Goal: Task Accomplishment & Management: Manage account settings

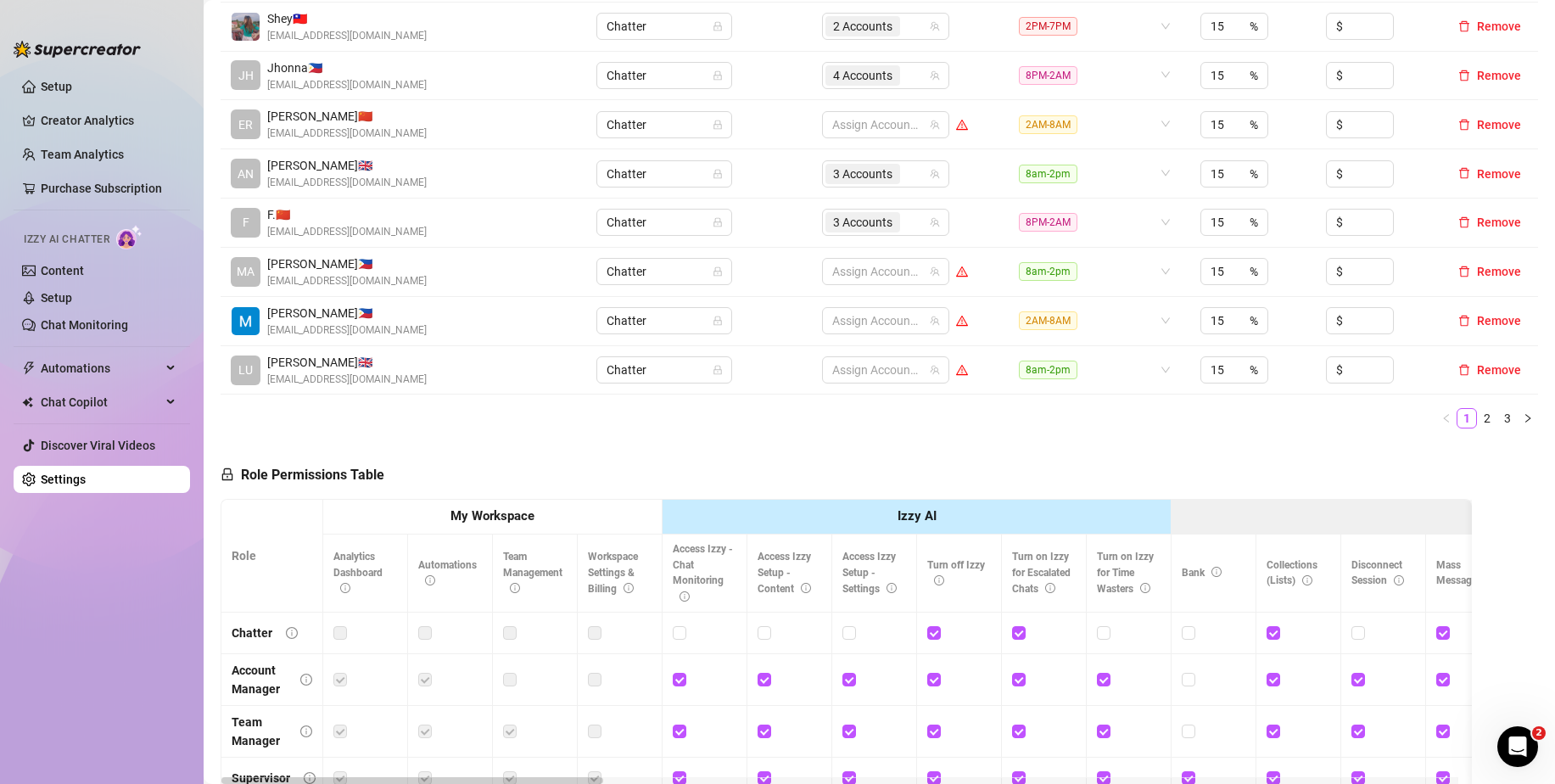
scroll to position [572, 0]
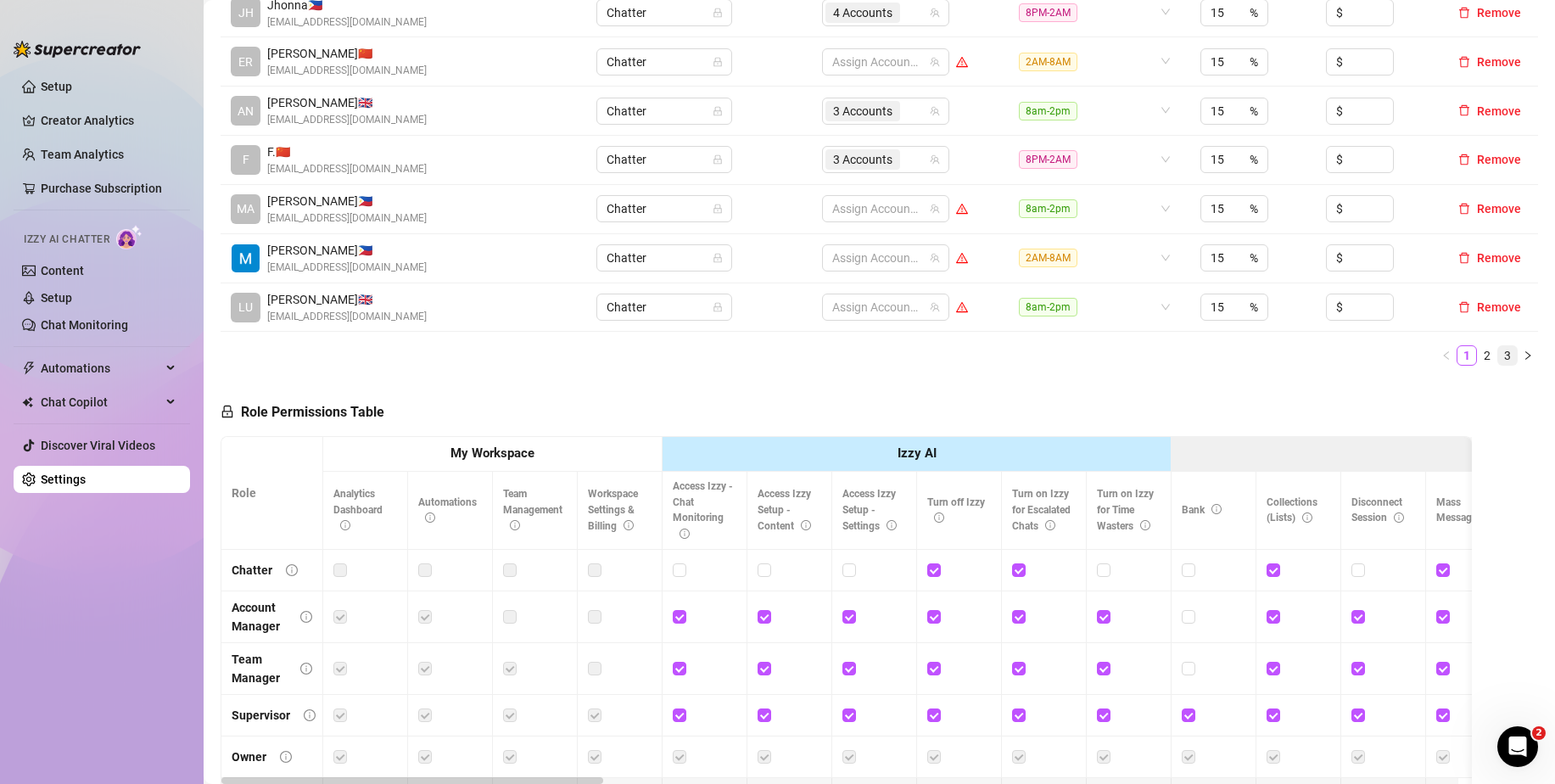
click at [1498, 355] on link "3" at bounding box center [1506, 355] width 18 height 18
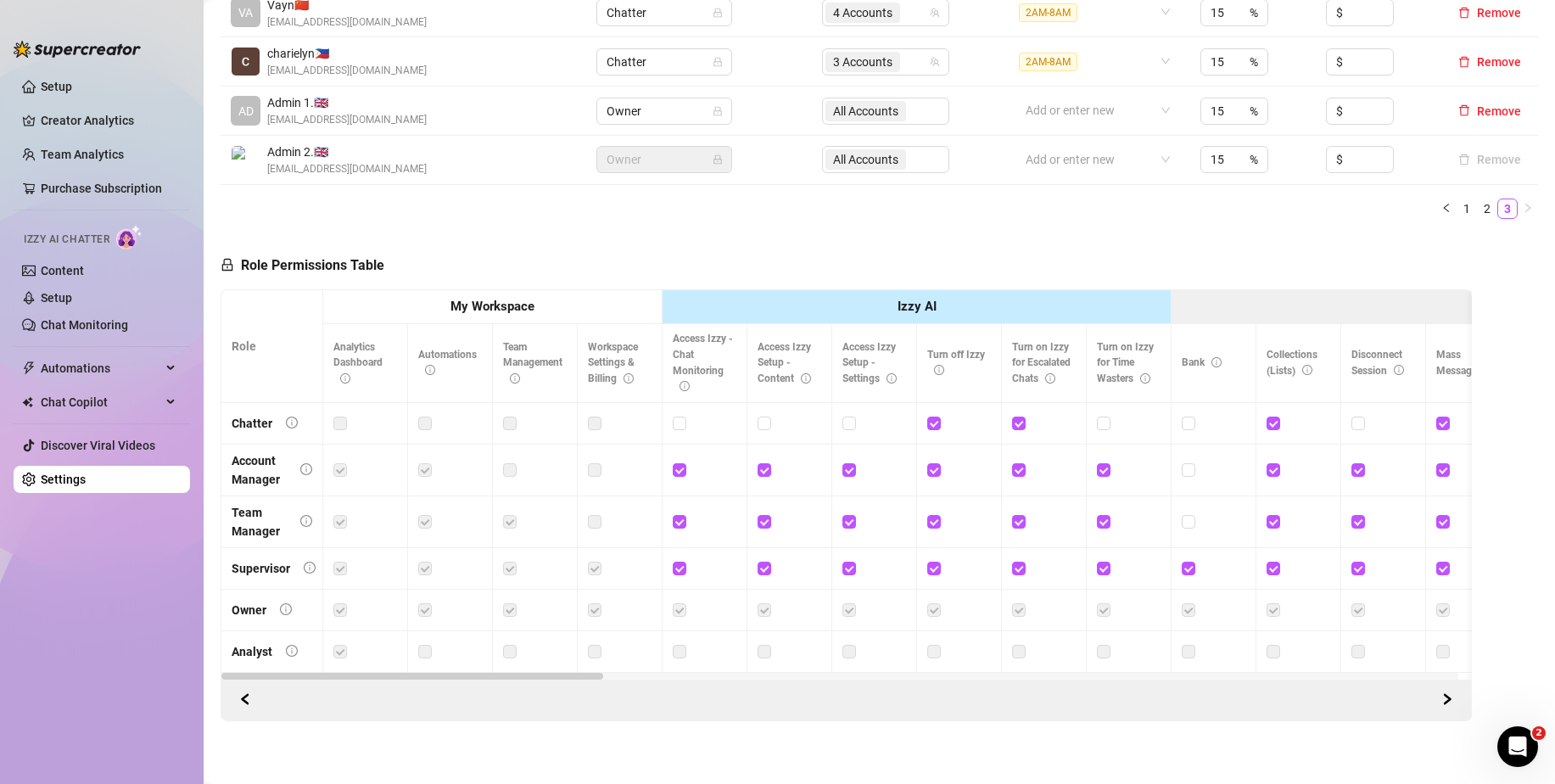
scroll to position [317, 0]
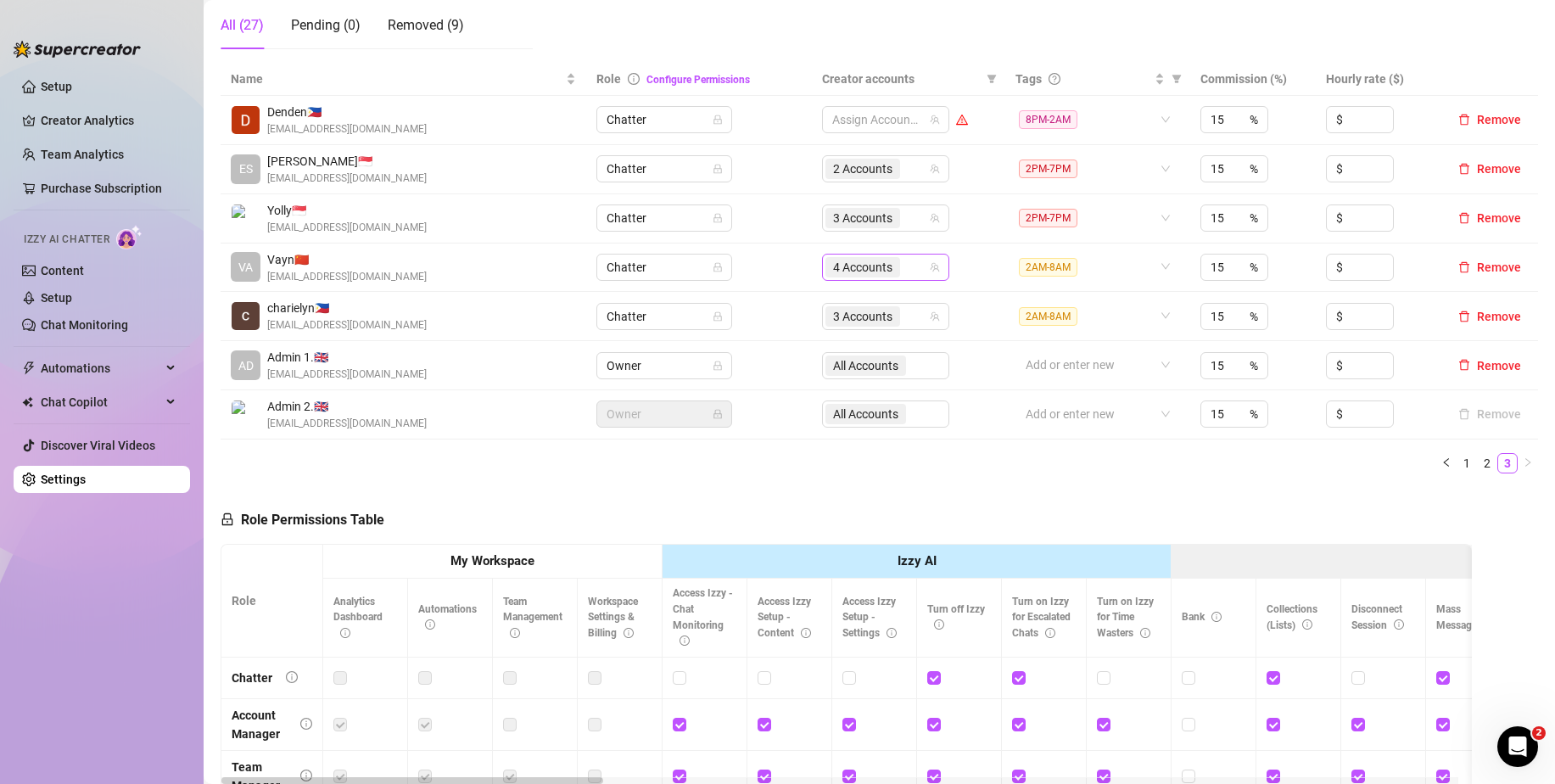
click at [919, 268] on div "4 Accounts" at bounding box center [876, 267] width 103 height 23
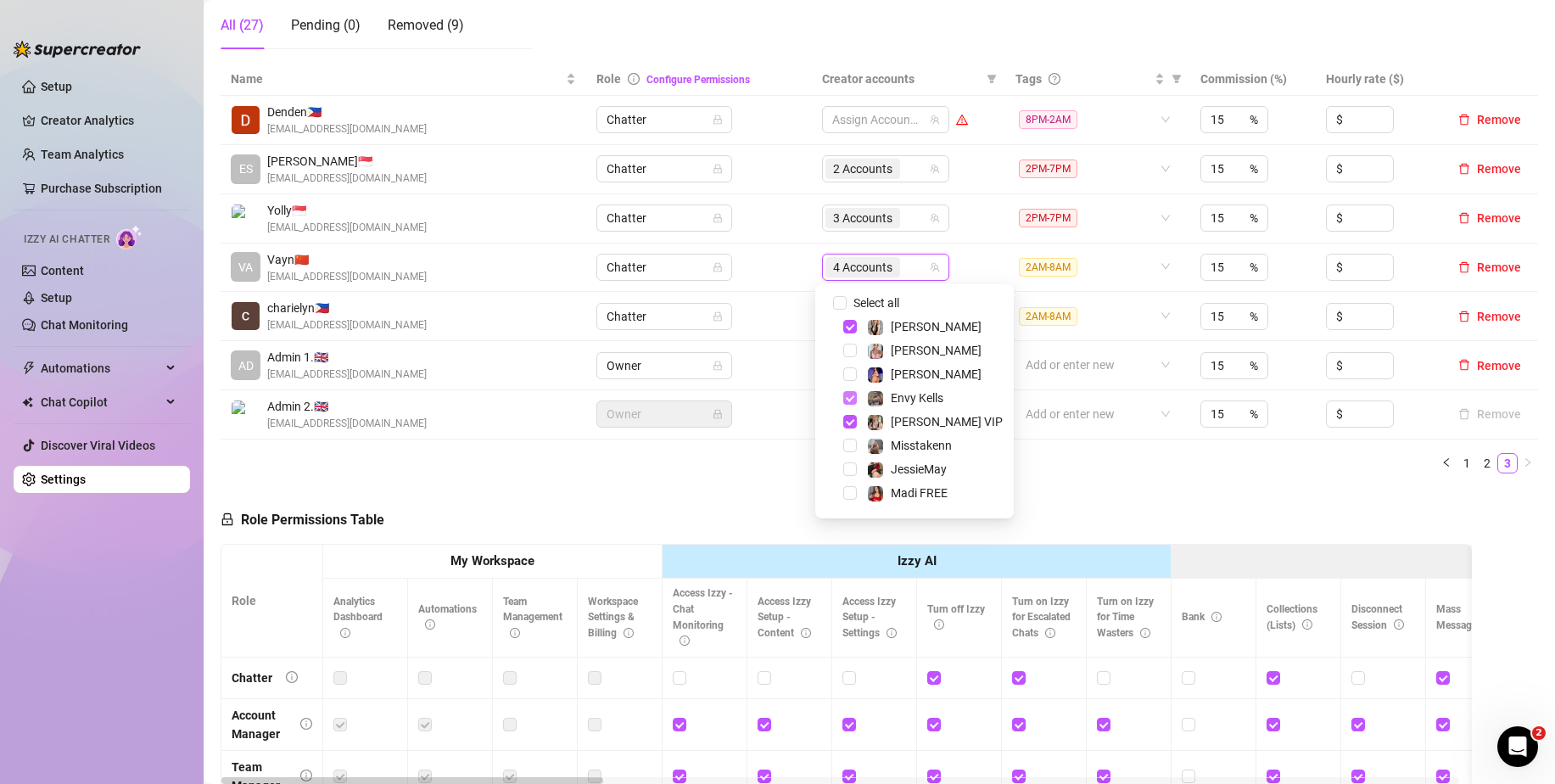
click at [850, 399] on span "Select tree node" at bounding box center [850, 398] width 14 height 14
click at [846, 424] on span "Select tree node" at bounding box center [850, 422] width 14 height 14
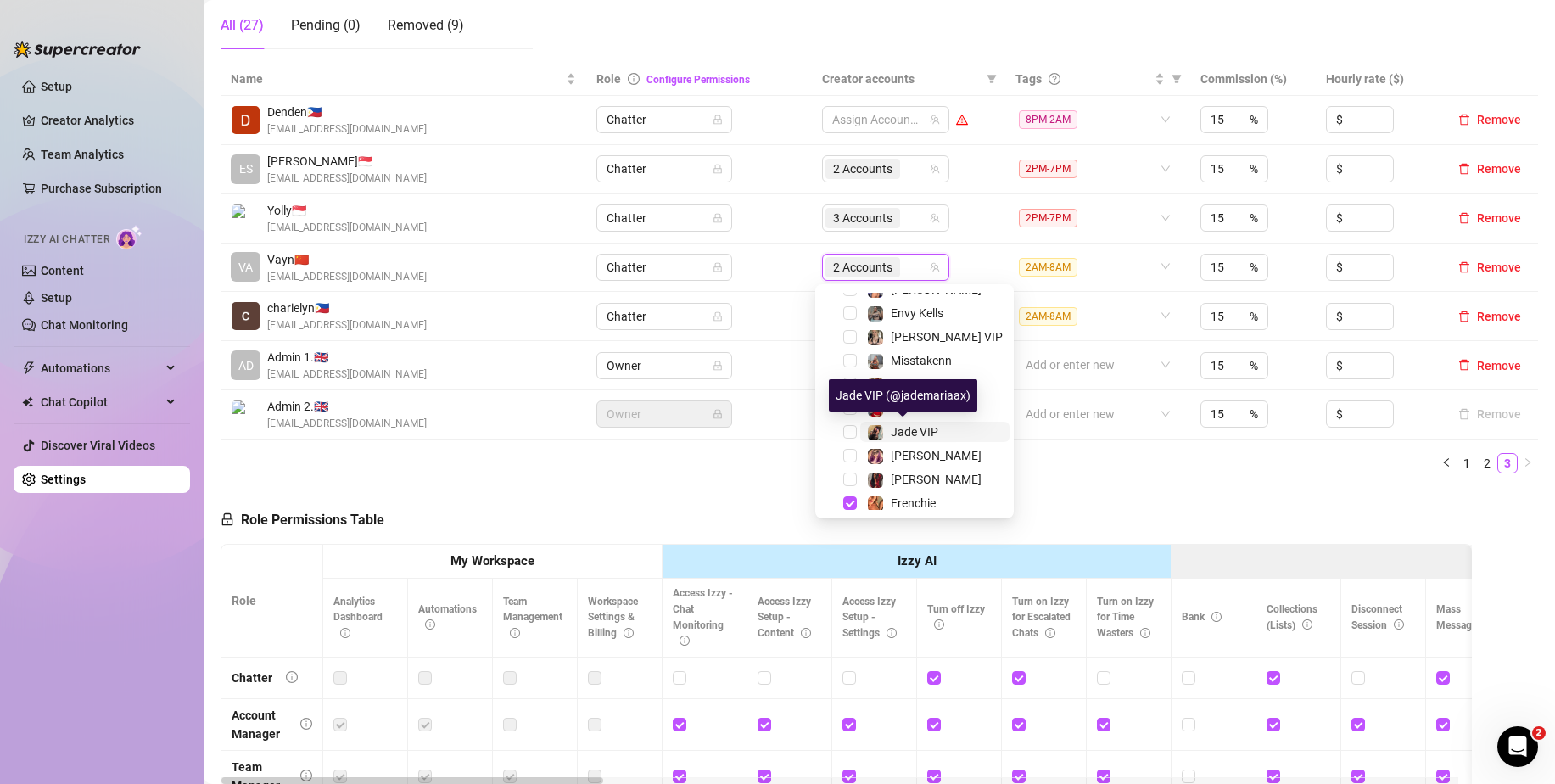
scroll to position [163, 0]
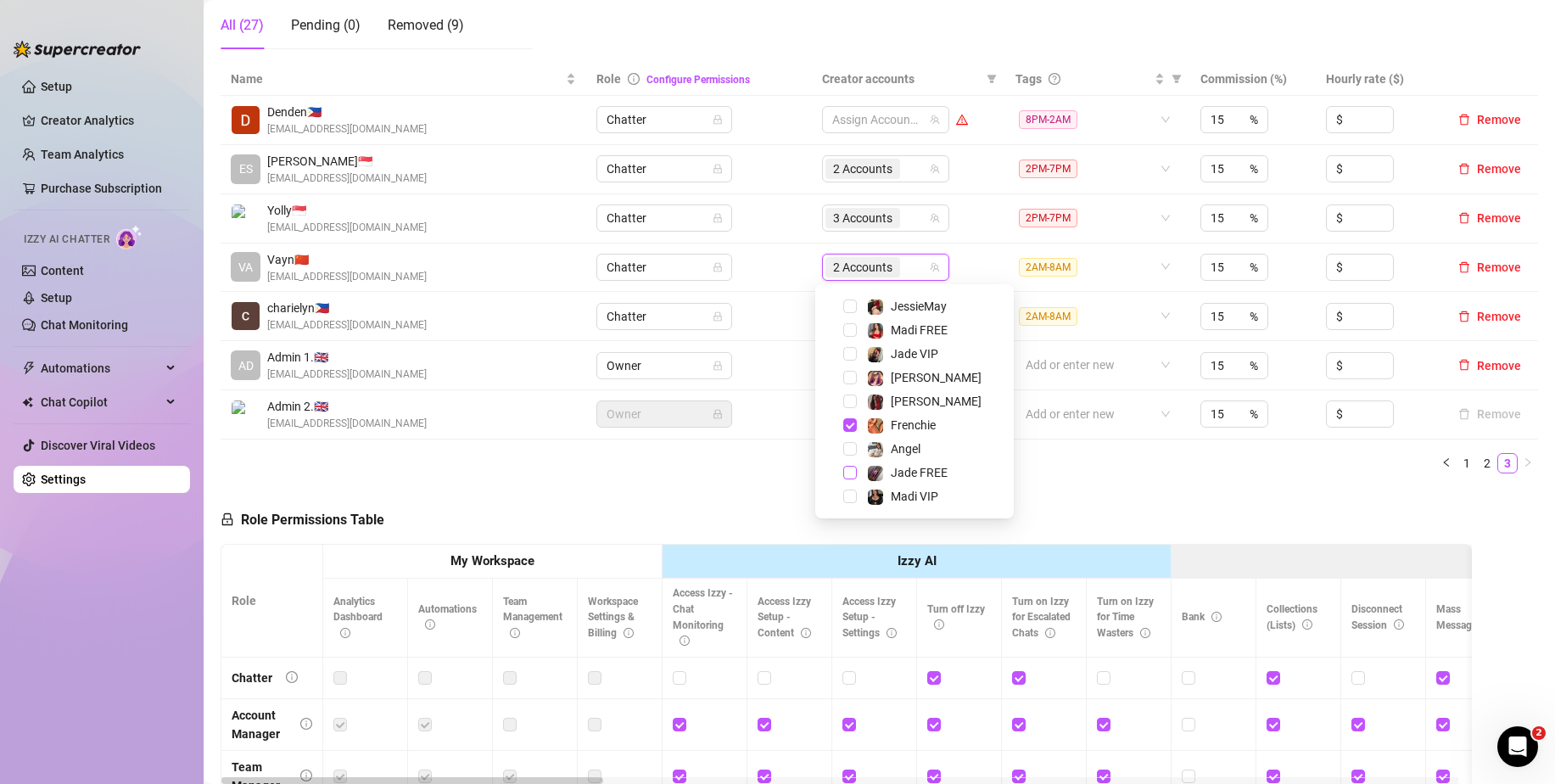
click at [856, 472] on span "Select tree node" at bounding box center [850, 473] width 14 height 14
click at [1078, 485] on div "Name Role Configure Permissions Creator accounts Tags Commission (%) Hourly rat…" at bounding box center [879, 275] width 1317 height 424
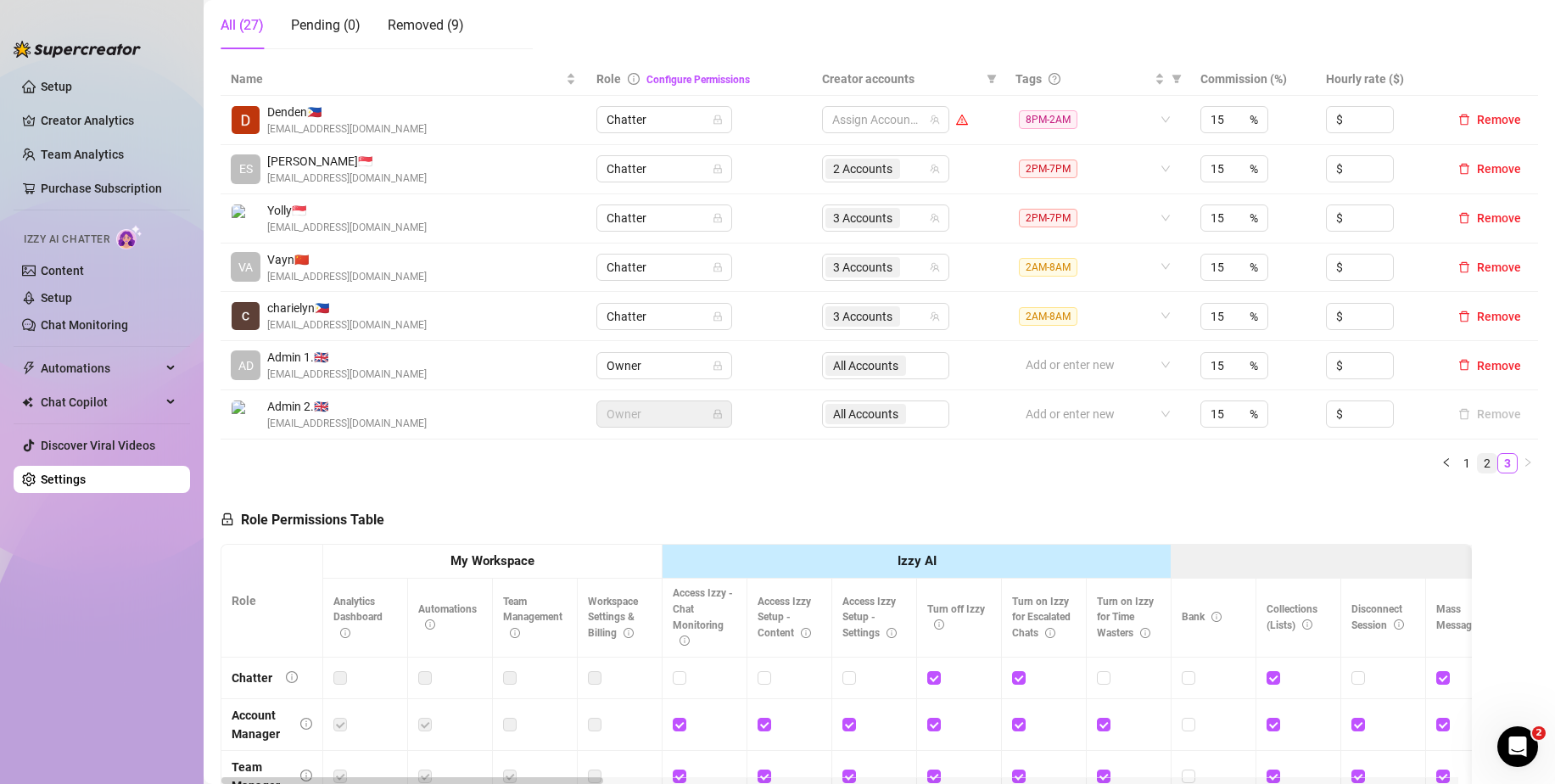
click at [1478, 464] on link "2" at bounding box center [1486, 462] width 18 height 18
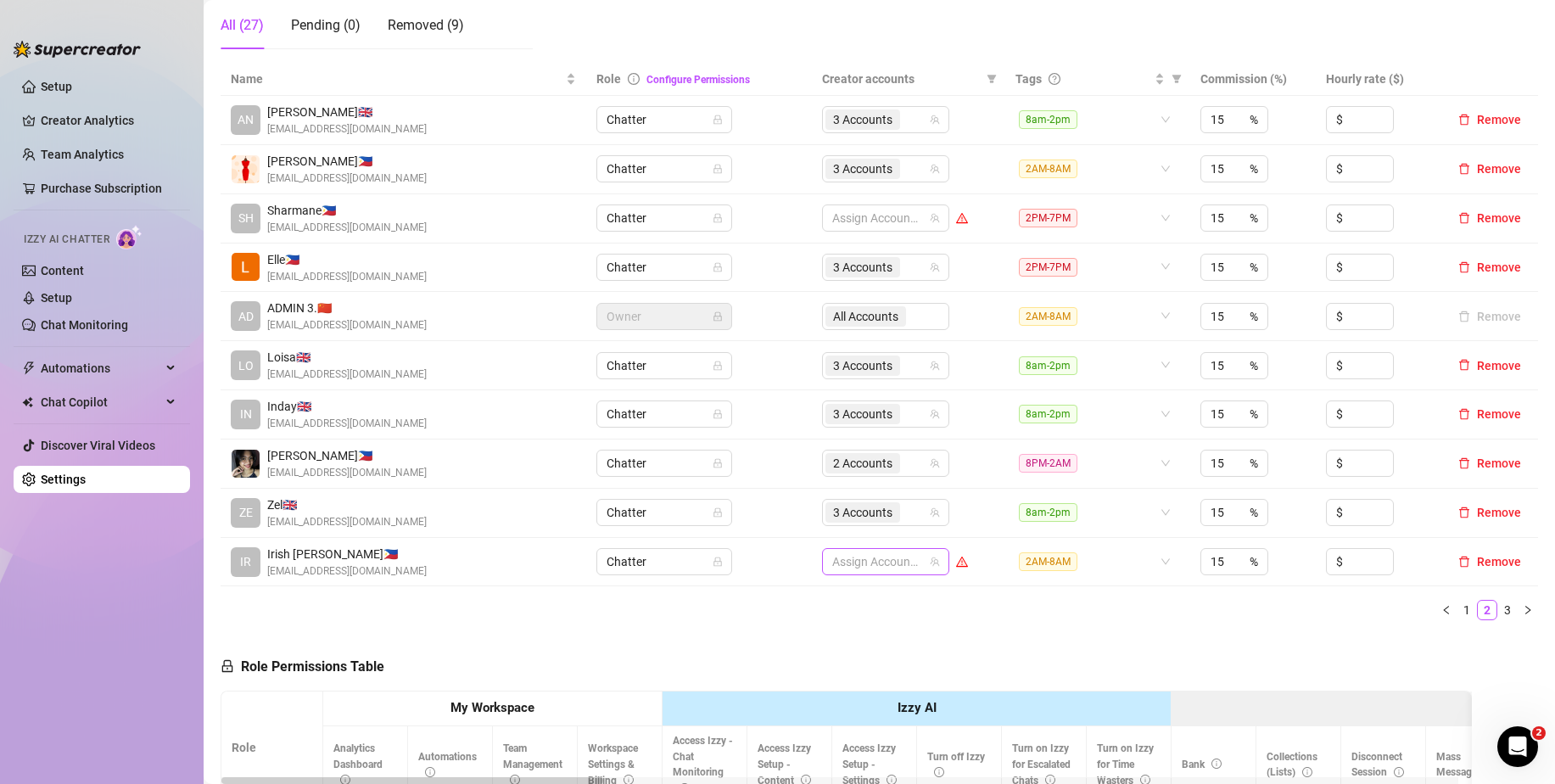
click at [831, 557] on div at bounding box center [876, 561] width 103 height 23
type input "jade"
click at [848, 501] on span "Select tree node" at bounding box center [850, 499] width 14 height 14
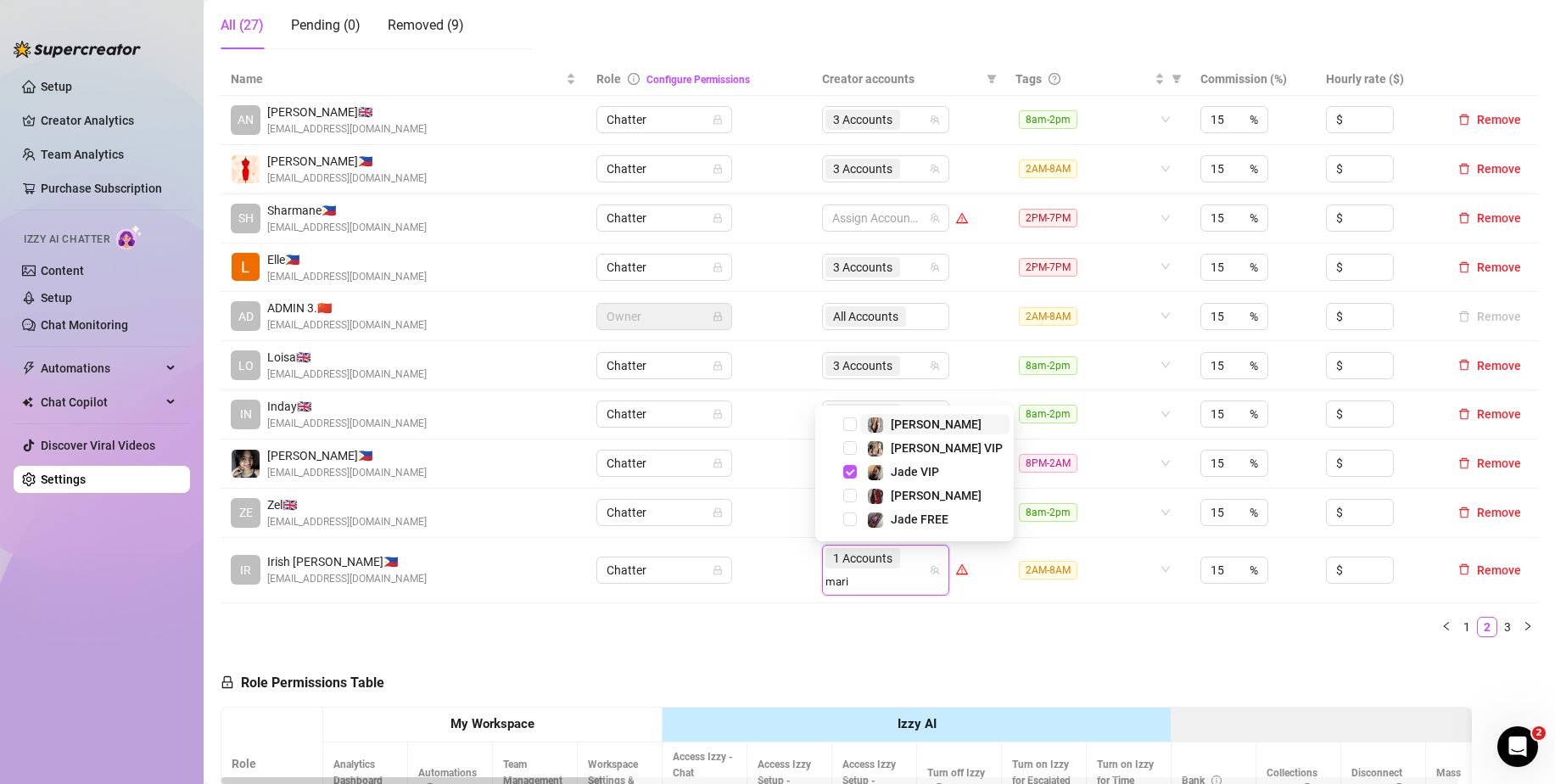
type input "[PERSON_NAME]"
click at [847, 519] on span "Select tree node" at bounding box center [850, 519] width 14 height 14
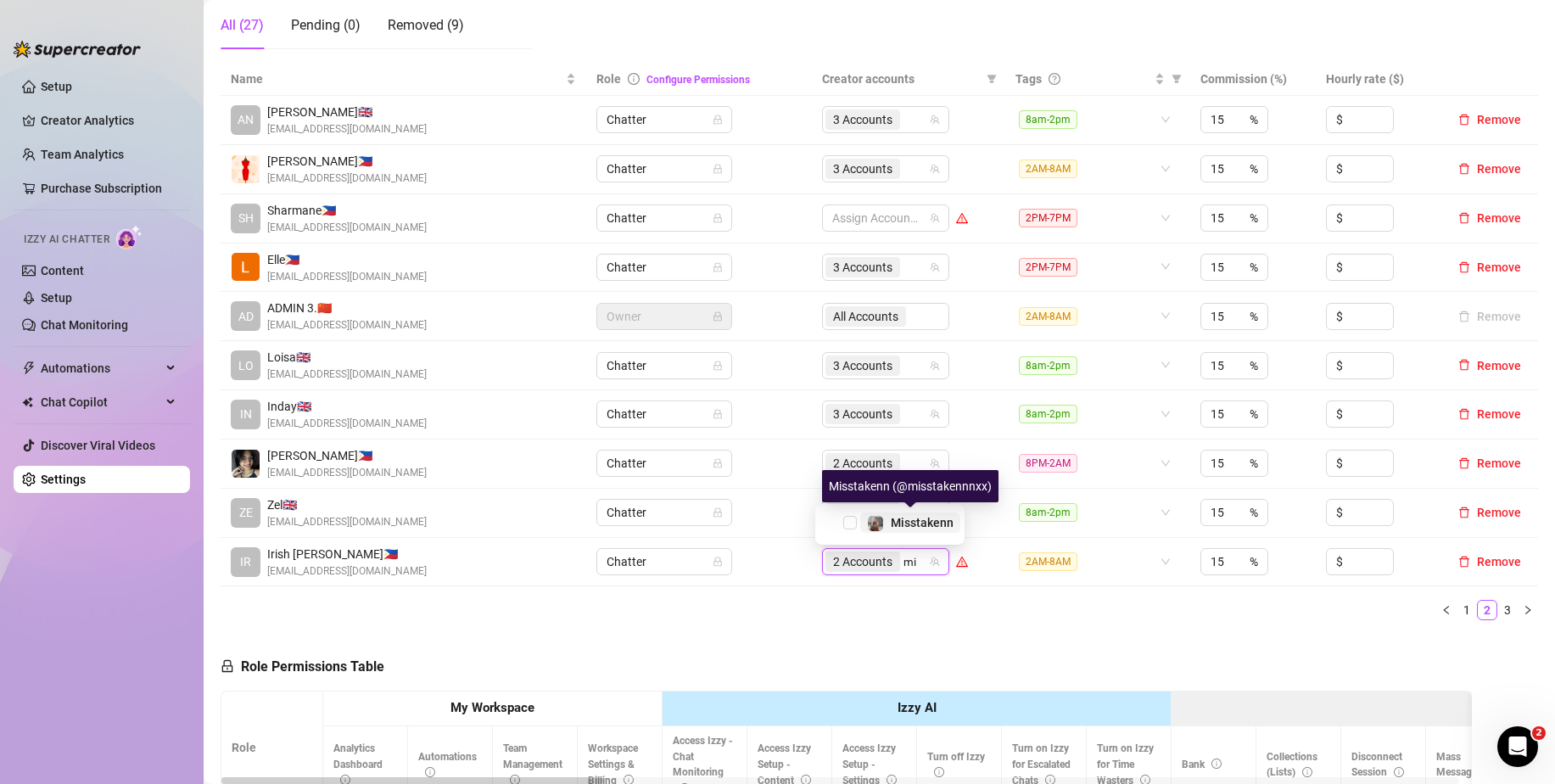
type input "mis"
click at [852, 522] on span "Select tree node" at bounding box center [850, 522] width 14 height 14
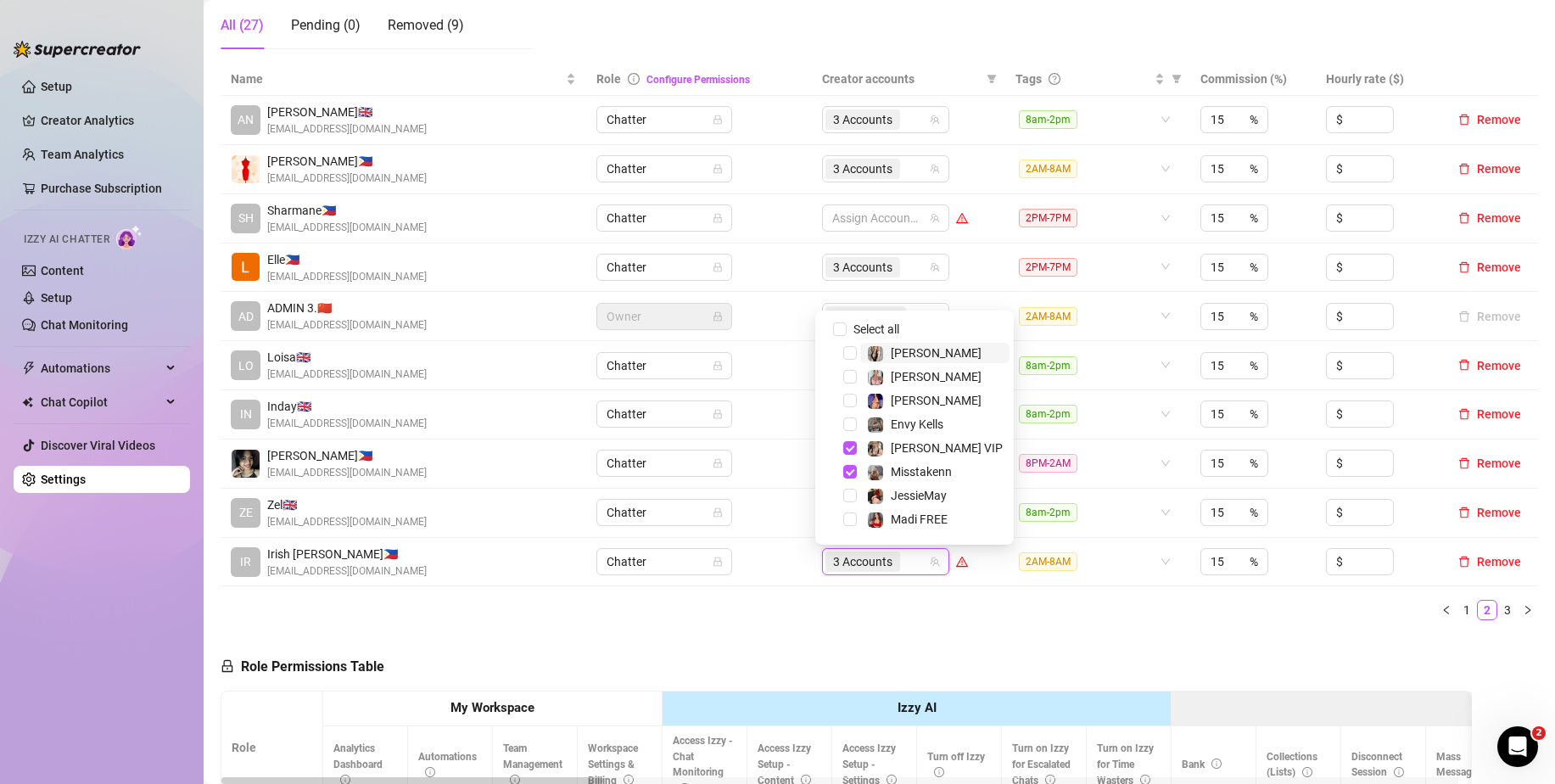
click at [936, 612] on ul "1 2 3" at bounding box center [879, 609] width 1317 height 20
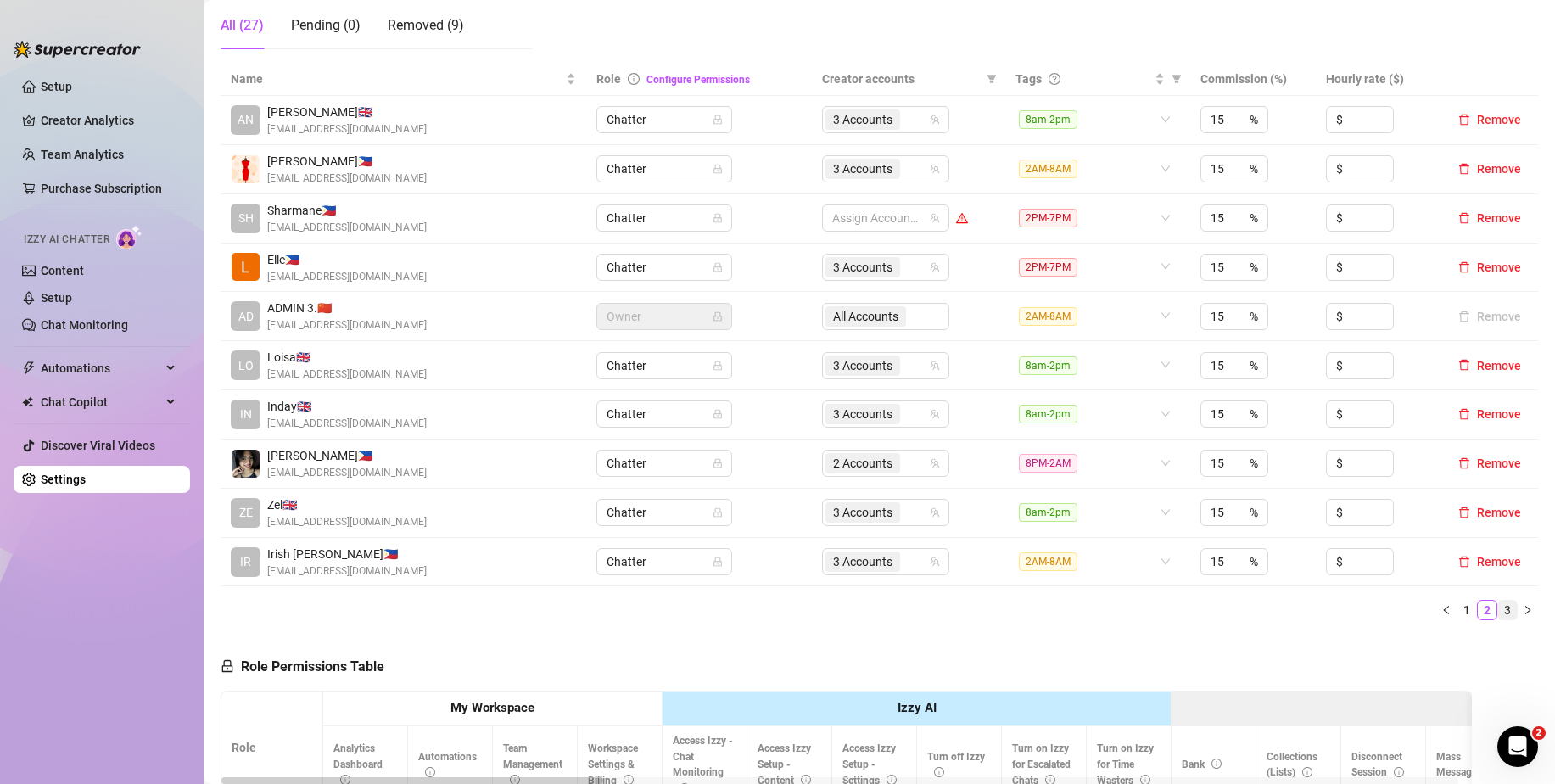
click at [1498, 609] on link "3" at bounding box center [1506, 609] width 18 height 18
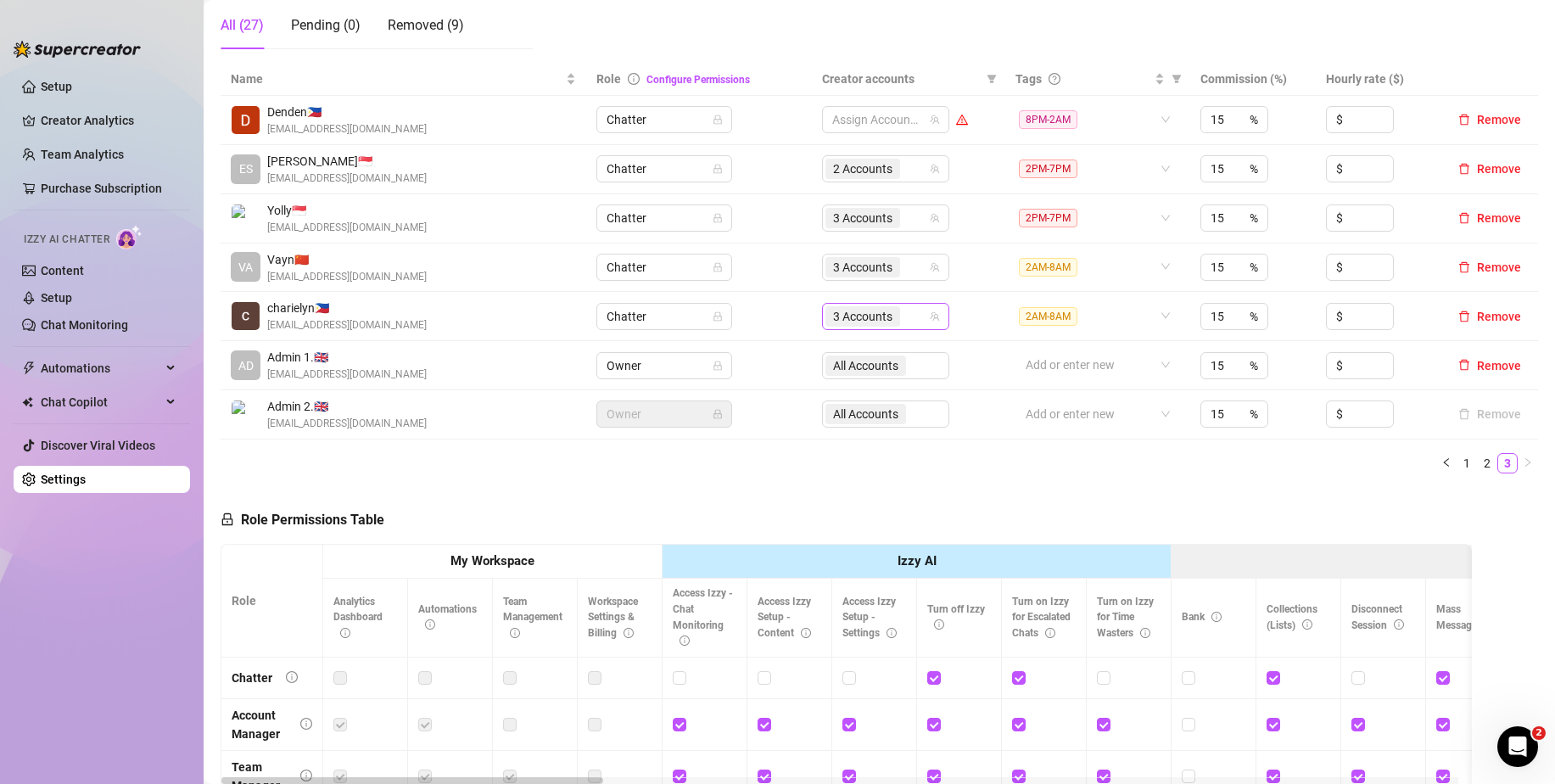
click at [903, 318] on input "search" at bounding box center [905, 316] width 3 height 20
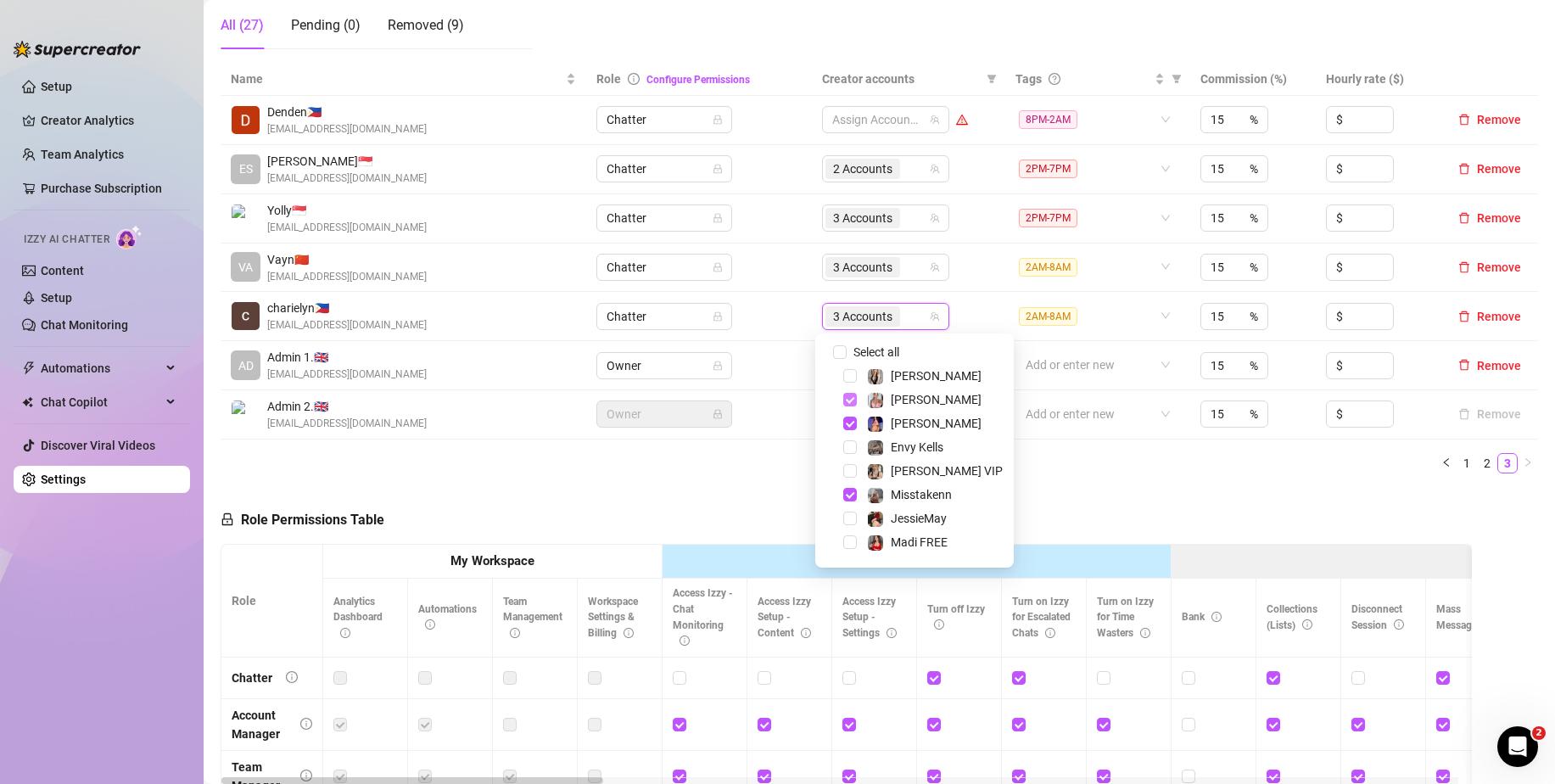
click at [851, 396] on span "Select tree node" at bounding box center [850, 400] width 14 height 14
drag, startPoint x: 850, startPoint y: 420, endPoint x: 847, endPoint y: 434, distance: 14.3
click at [850, 421] on span "Select tree node" at bounding box center [850, 423] width 14 height 14
click at [846, 494] on span "Select tree node" at bounding box center [850, 495] width 14 height 14
click at [853, 449] on span "Select tree node" at bounding box center [850, 447] width 14 height 14
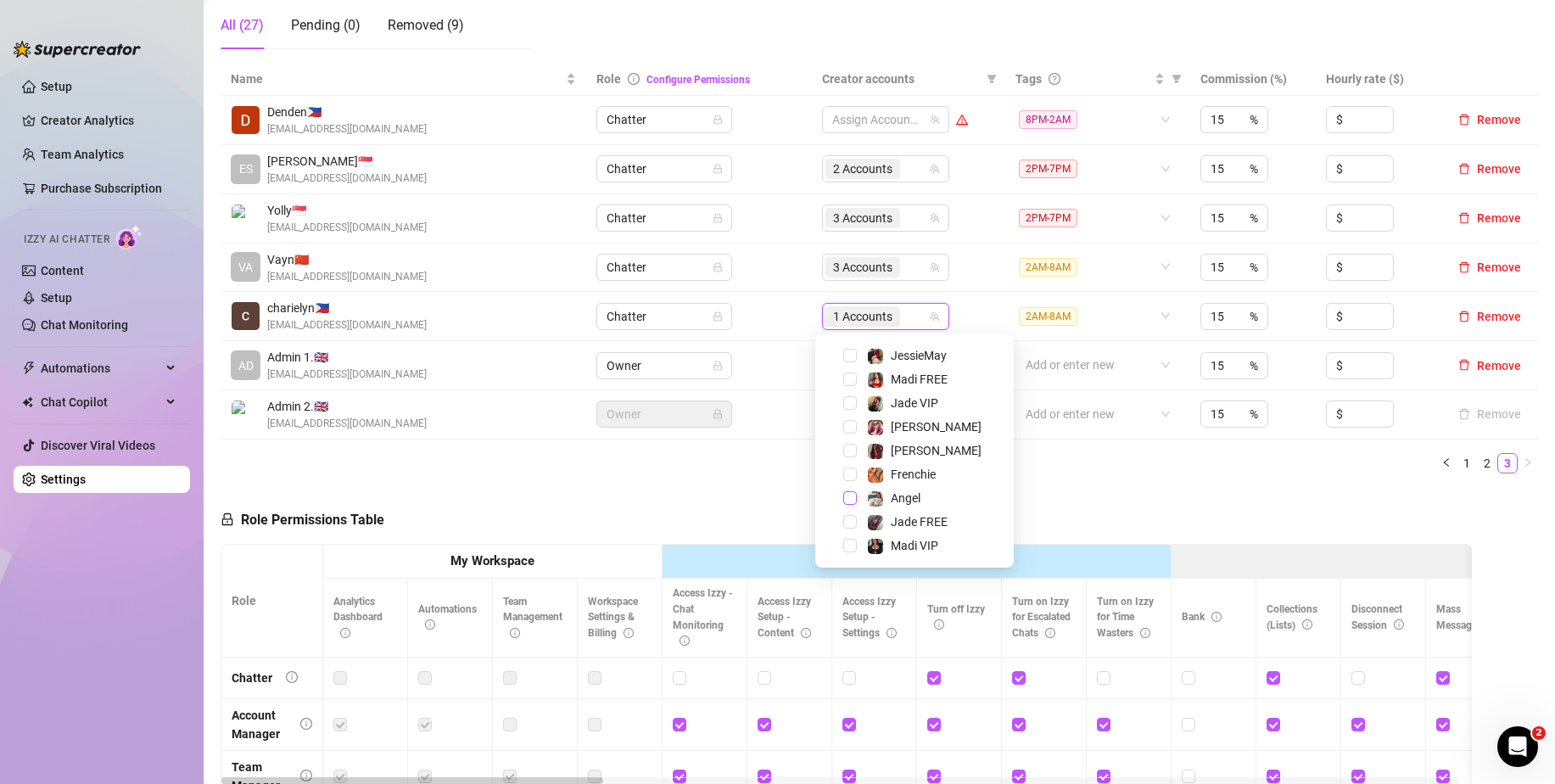
click at [849, 499] on span "Select tree node" at bounding box center [850, 498] width 14 height 14
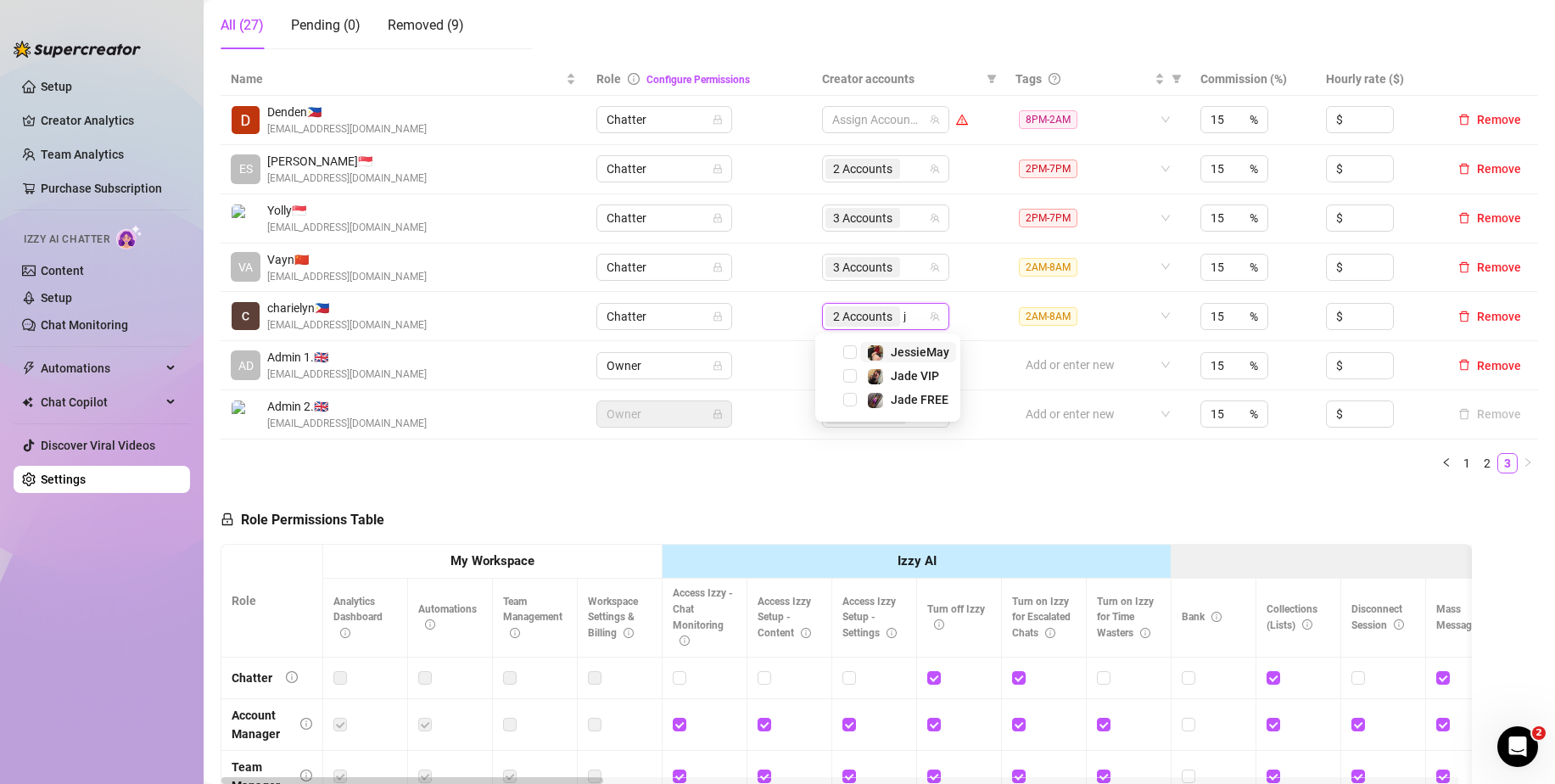
type input "je"
click at [854, 342] on div "JessieMay" at bounding box center [887, 351] width 136 height 20
click at [850, 351] on span "Select tree node" at bounding box center [850, 352] width 14 height 14
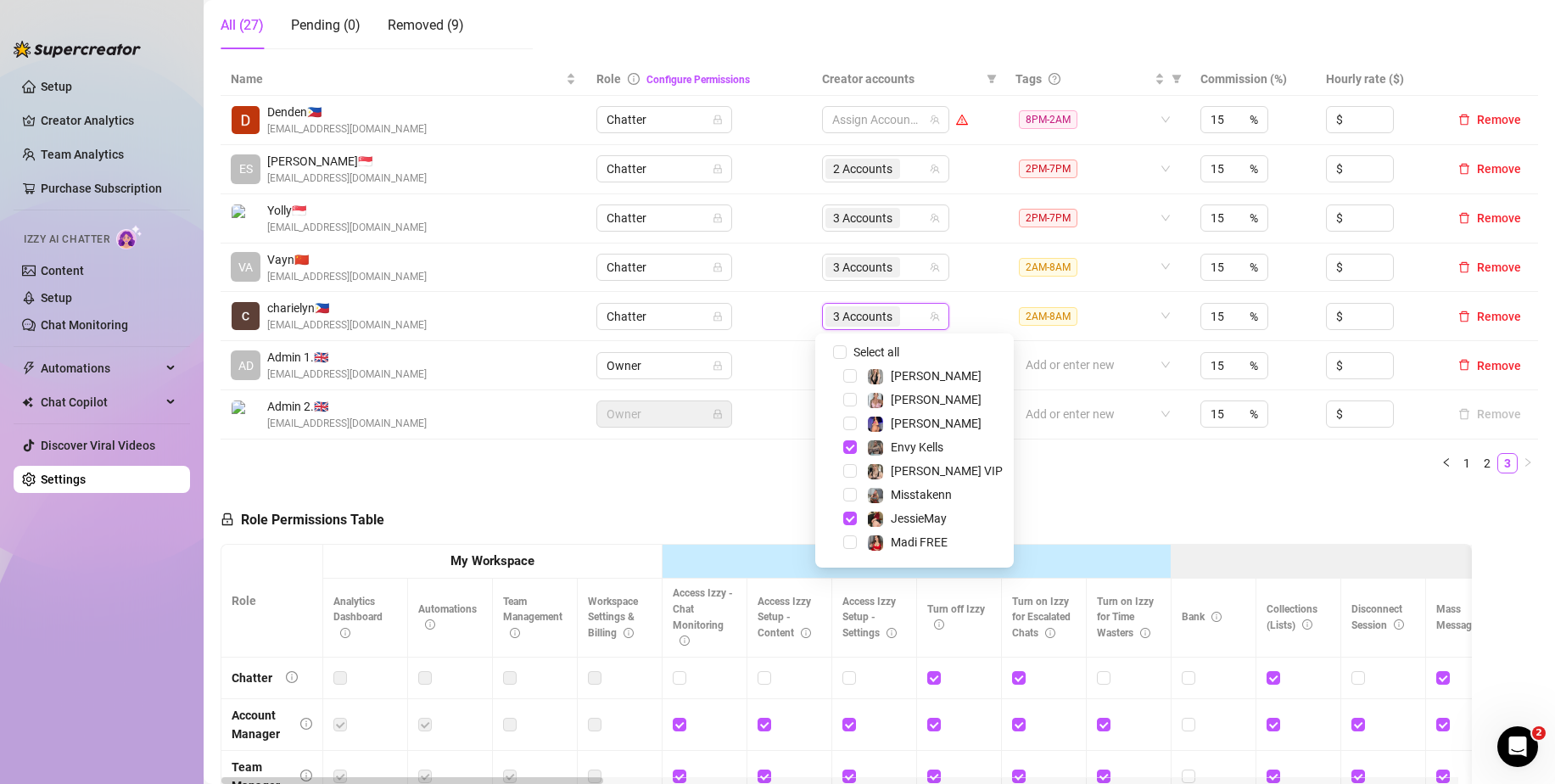
click at [996, 458] on ul "1 2 3" at bounding box center [879, 462] width 1317 height 20
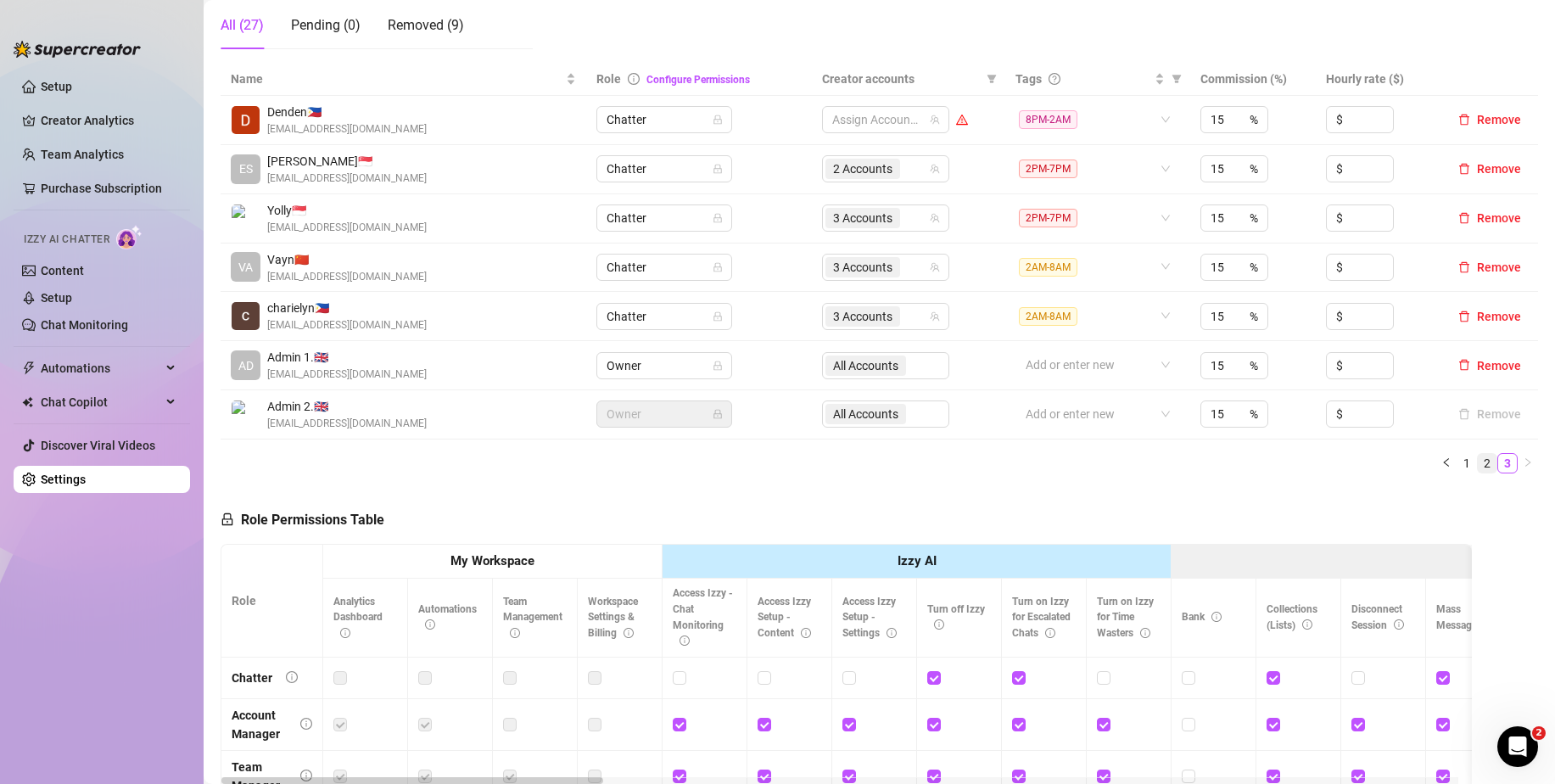
click at [1479, 459] on link "2" at bounding box center [1486, 462] width 18 height 18
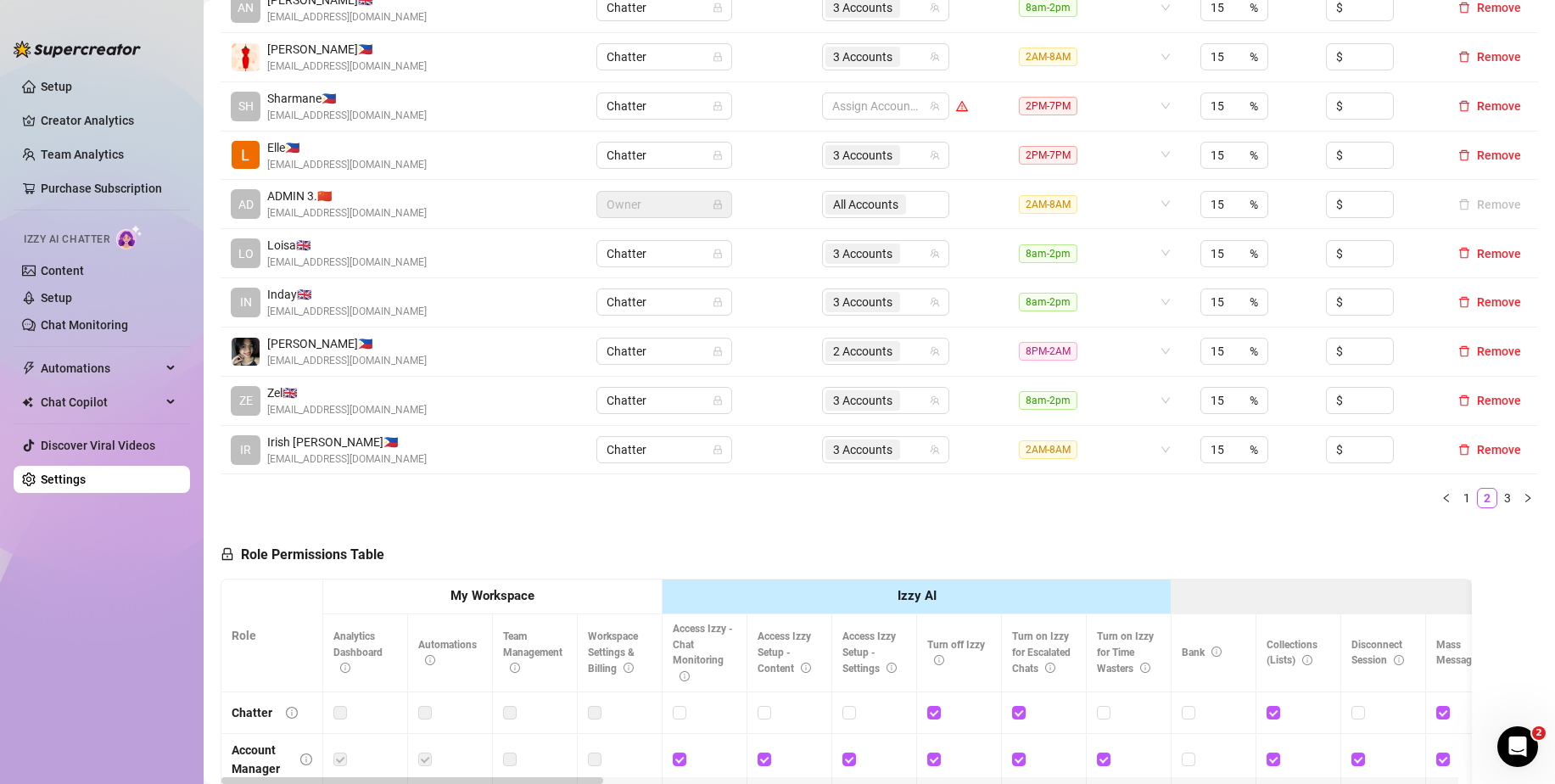
scroll to position [572, 0]
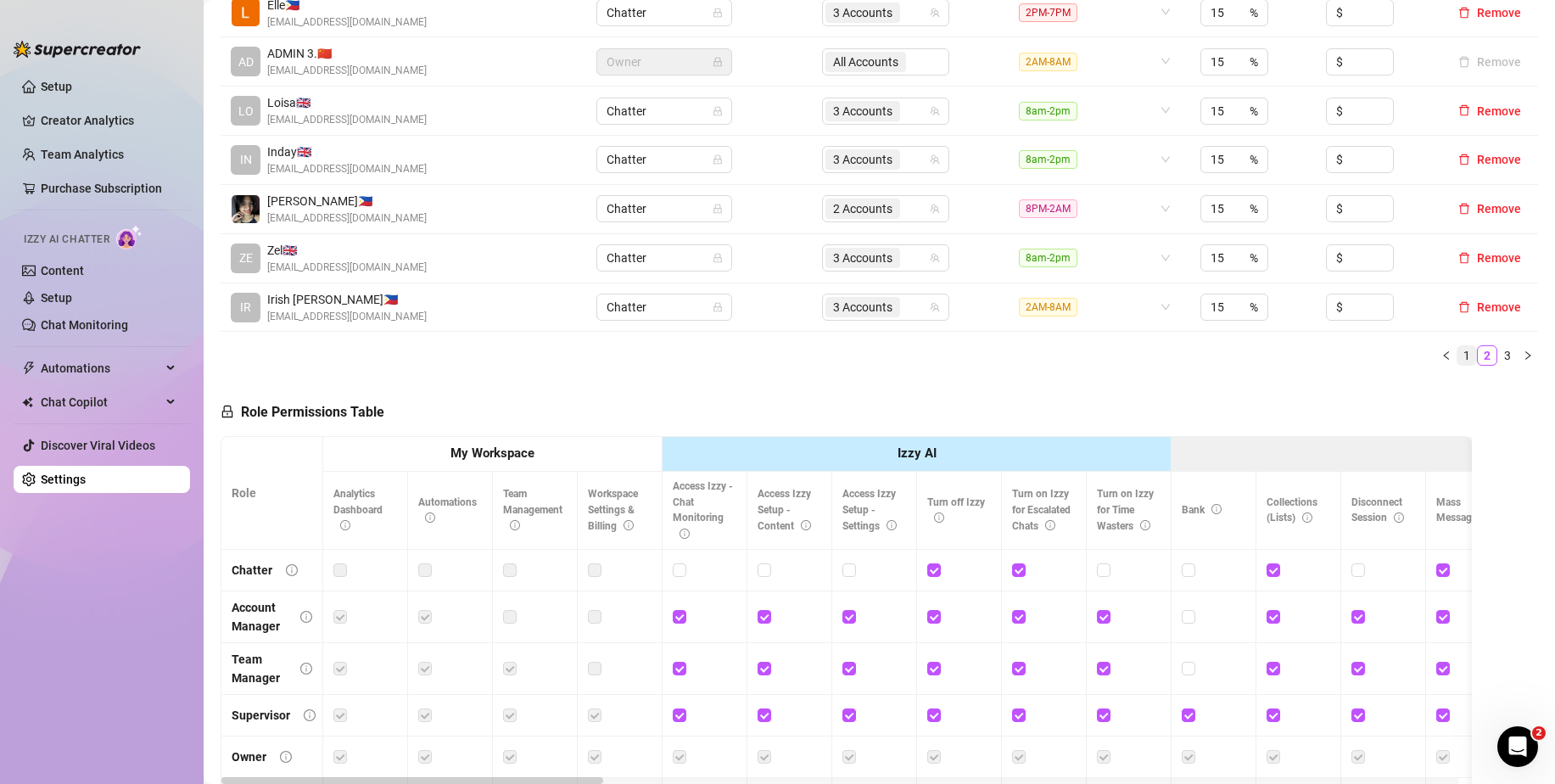
click at [1457, 361] on link "1" at bounding box center [1465, 355] width 18 height 18
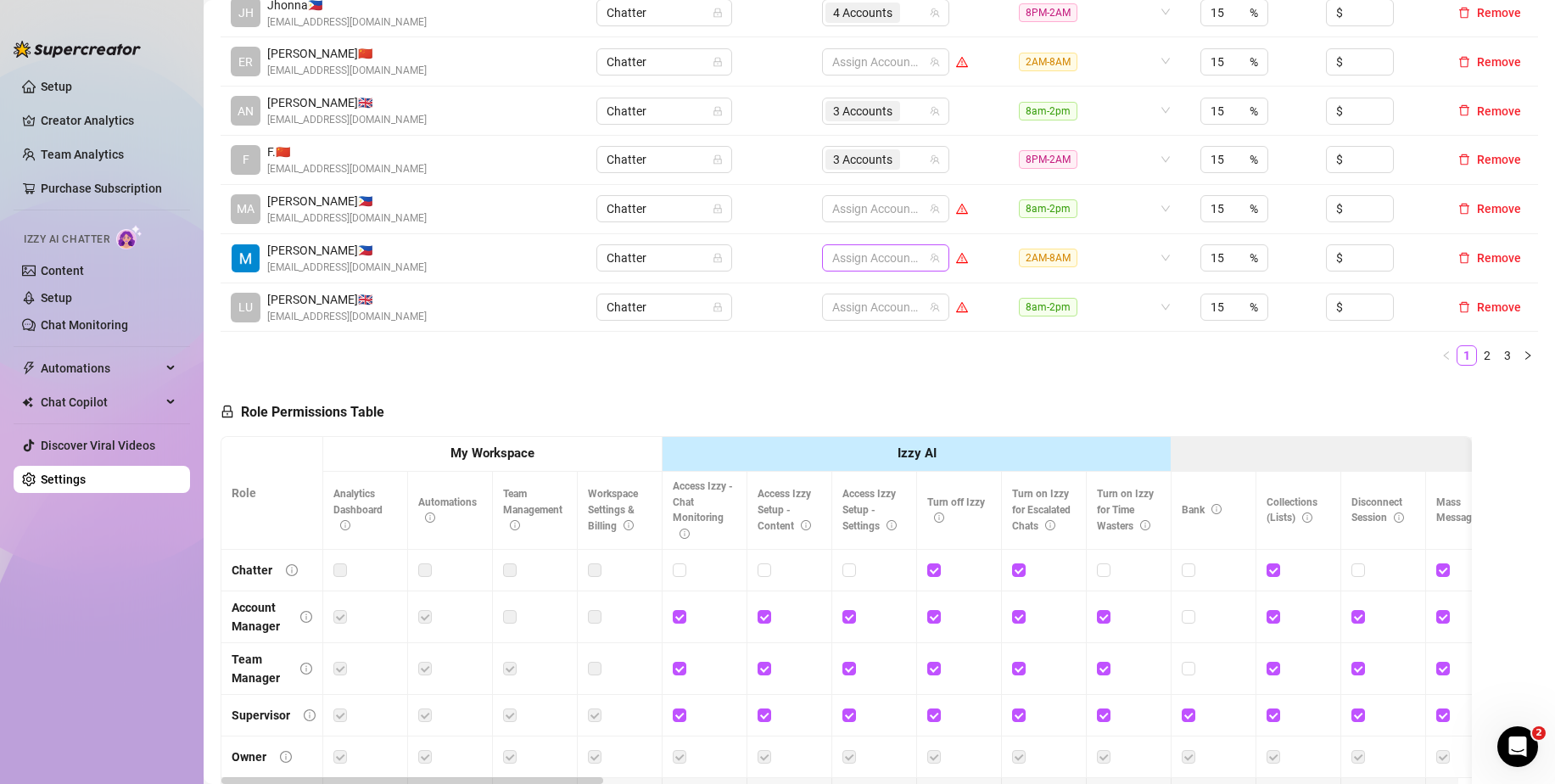
click at [844, 257] on div at bounding box center [876, 257] width 103 height 23
type input "chy"
click at [845, 293] on span "Select tree node" at bounding box center [850, 294] width 14 height 14
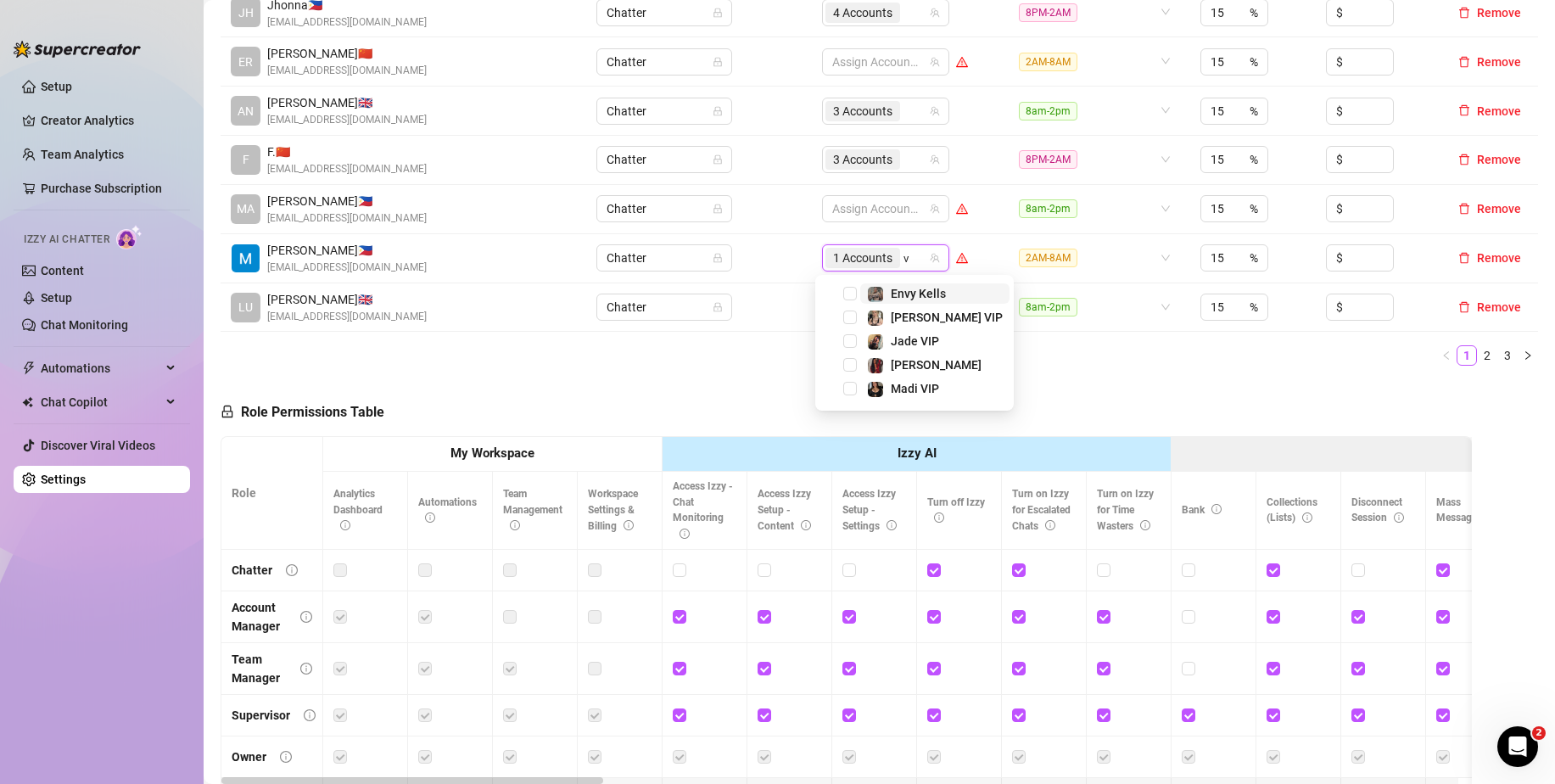
type input "va"
click at [845, 293] on span "Select tree node" at bounding box center [850, 294] width 14 height 14
type input "pho"
click at [850, 291] on span "Select tree node" at bounding box center [850, 294] width 14 height 14
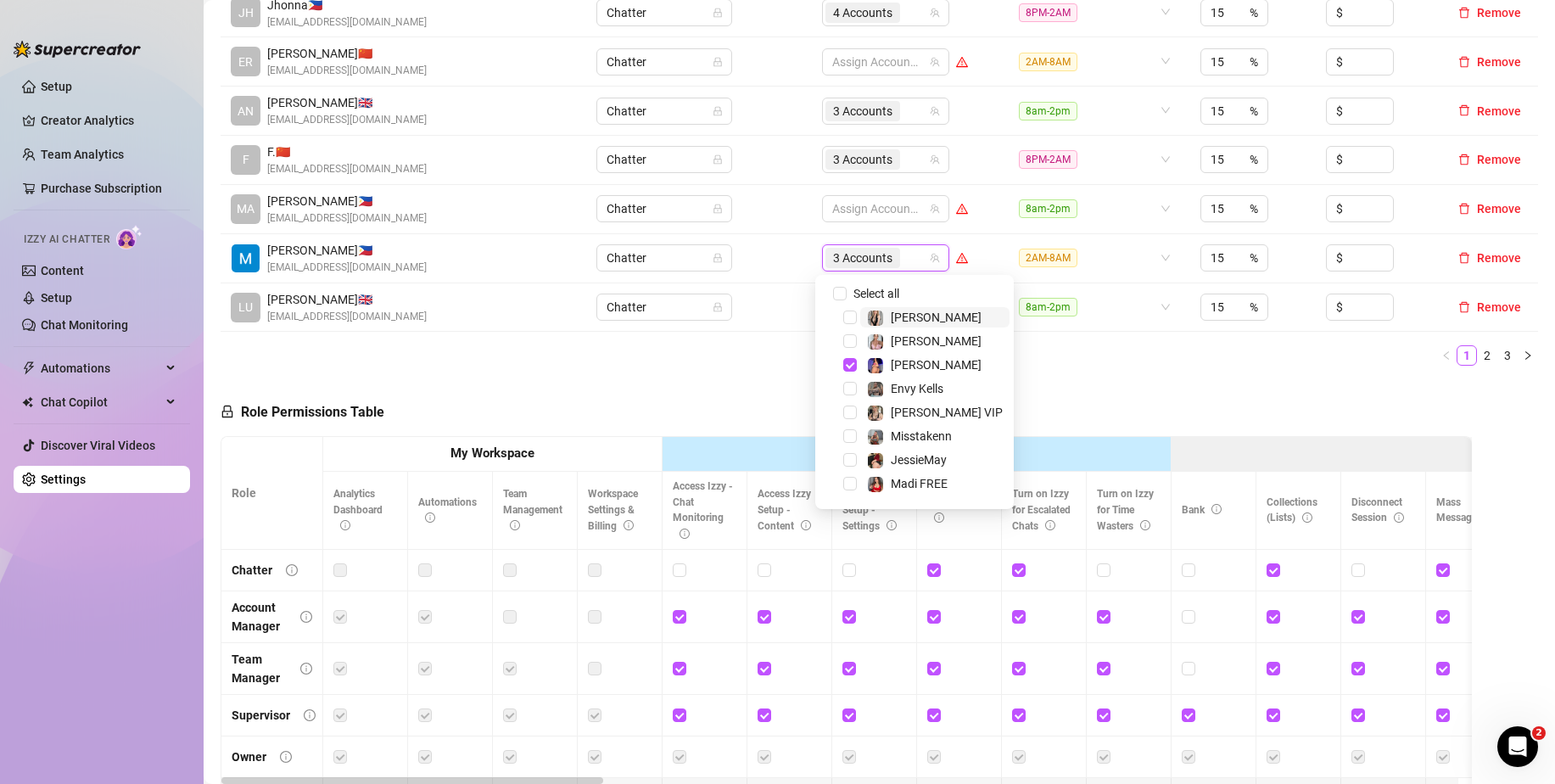
click at [1126, 364] on ul "1 2 3" at bounding box center [879, 355] width 1317 height 20
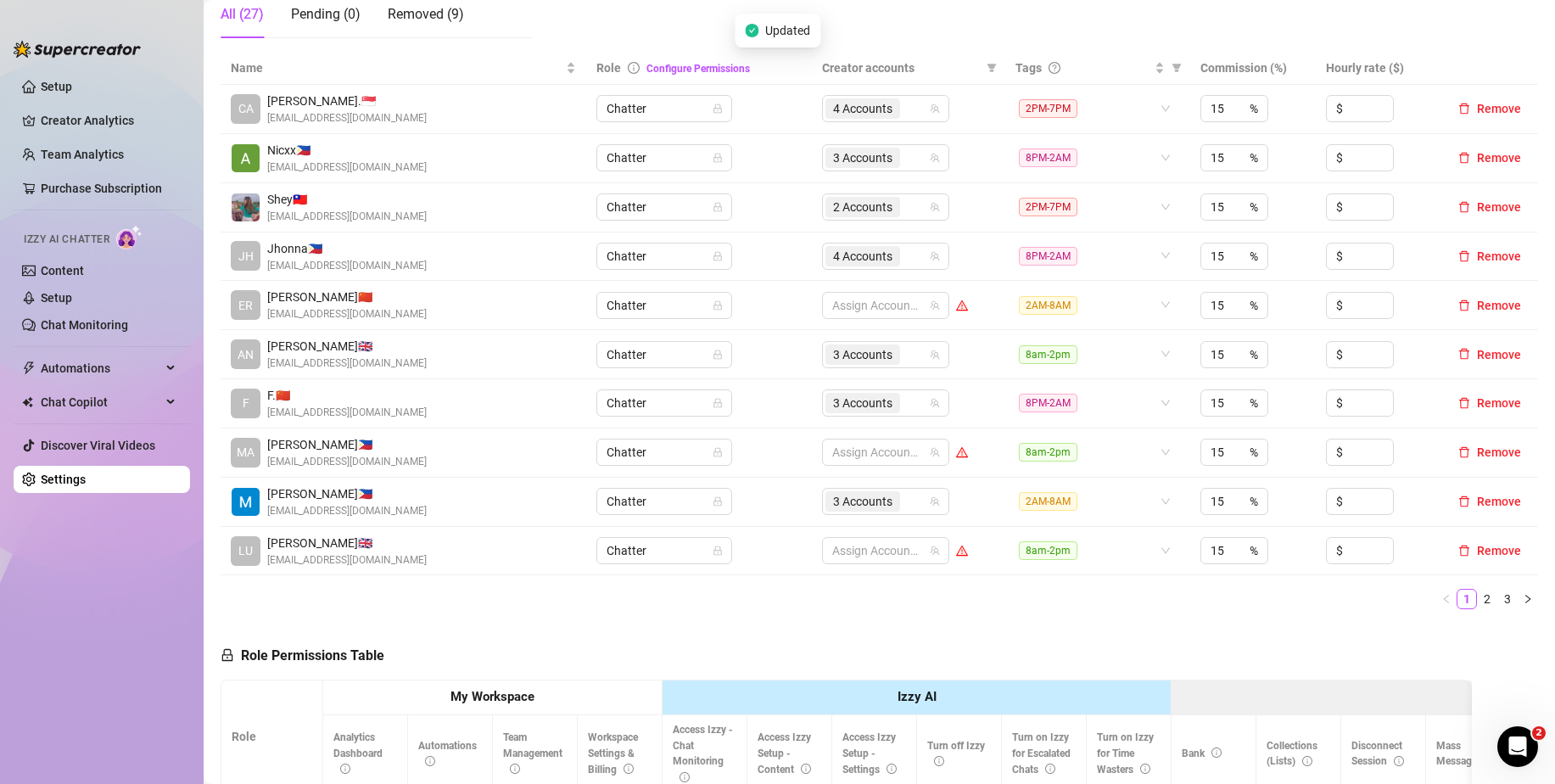
scroll to position [317, 0]
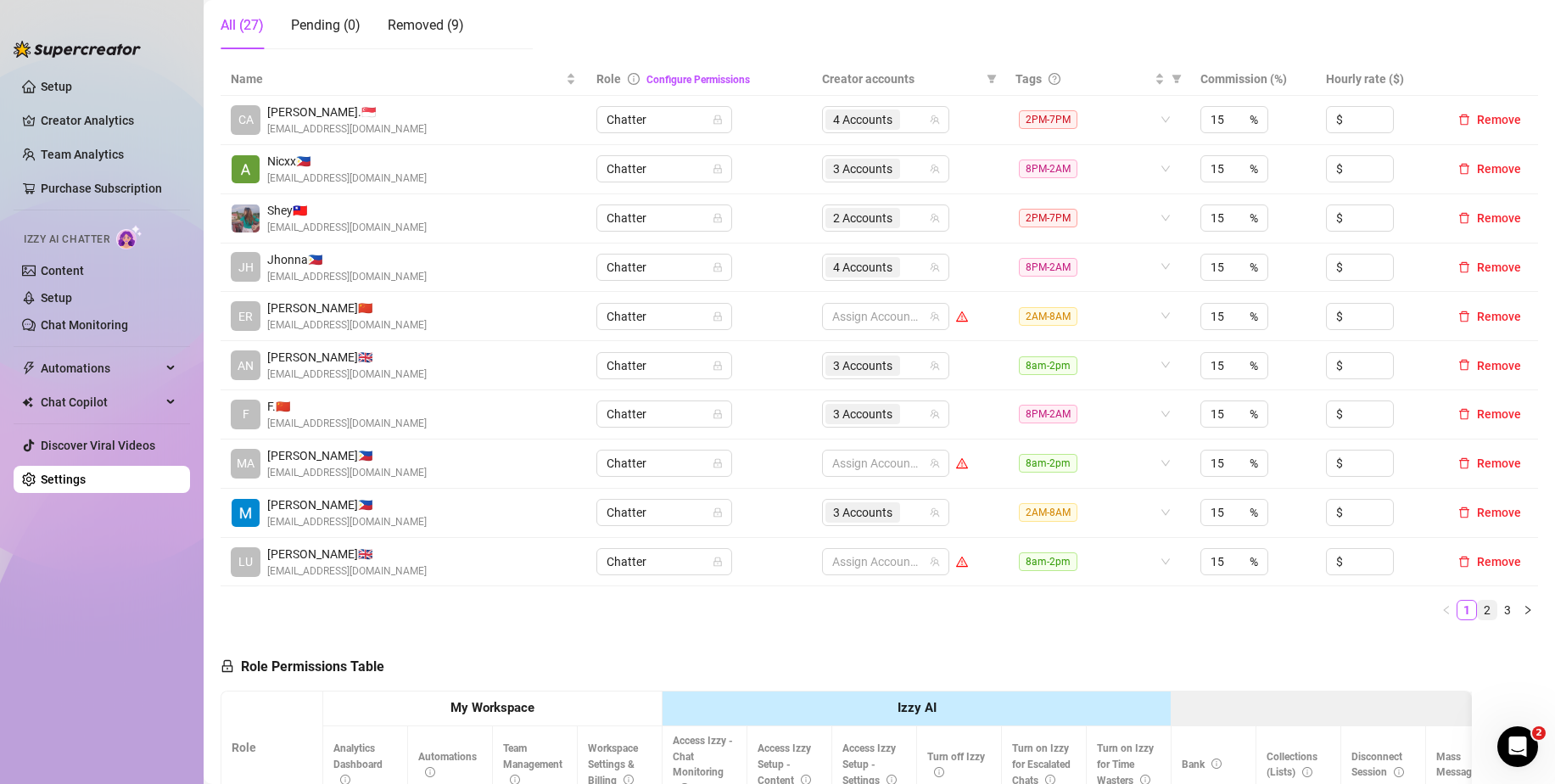
click at [1478, 615] on link "2" at bounding box center [1486, 609] width 18 height 18
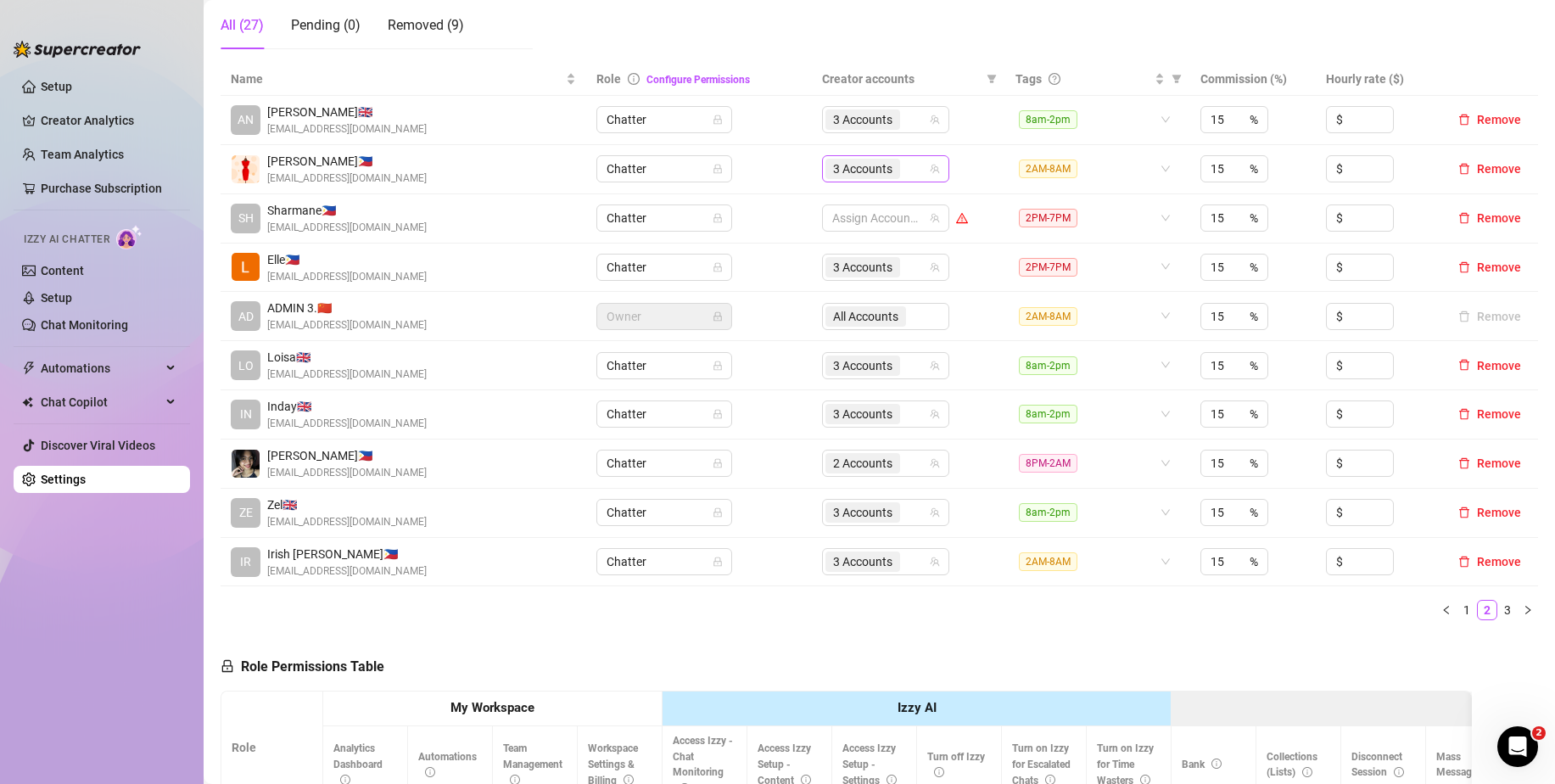
click at [889, 170] on span "3 Accounts" at bounding box center [862, 168] width 75 height 20
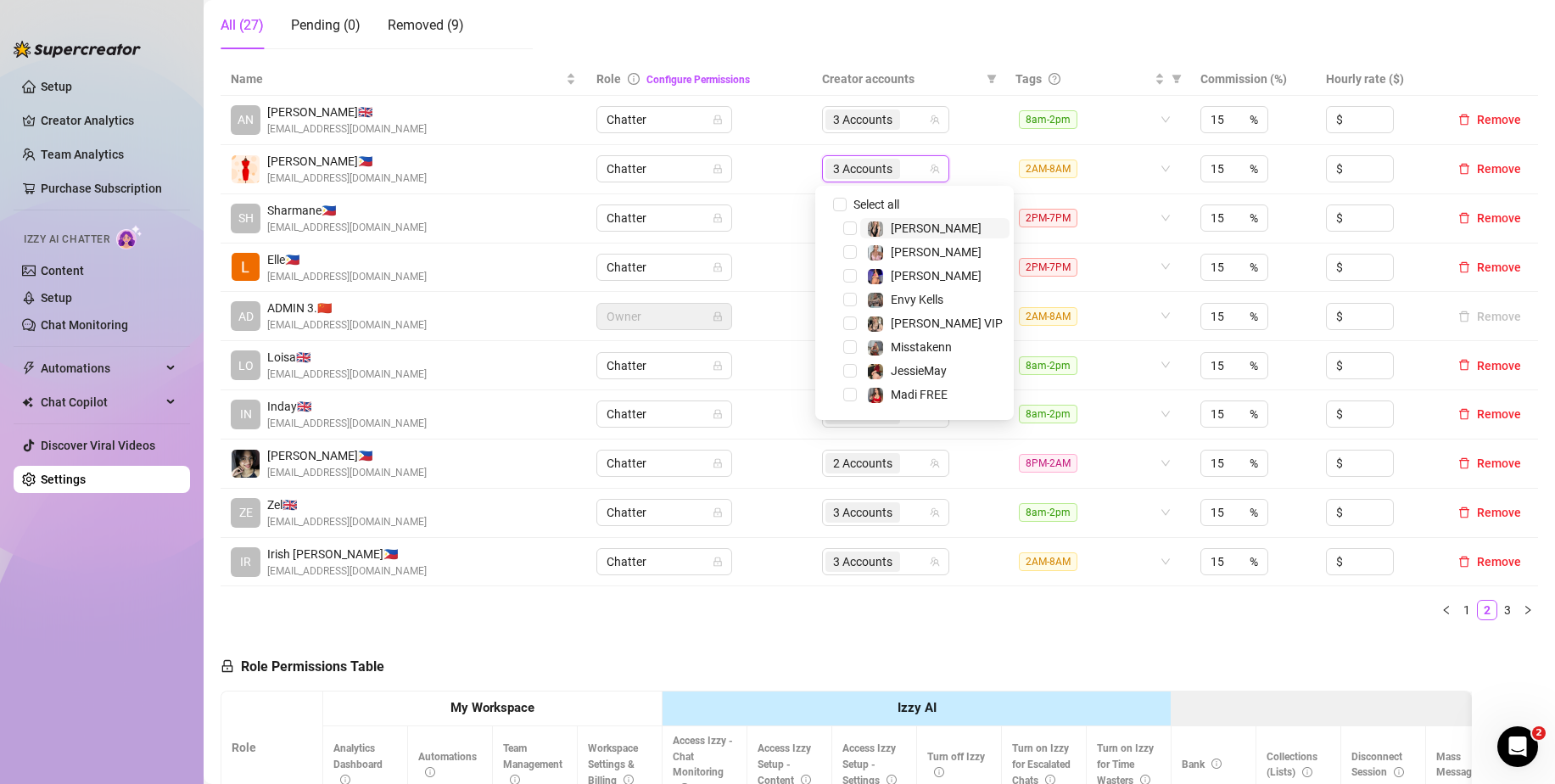
click at [903, 167] on input "search" at bounding box center [905, 168] width 3 height 20
click at [849, 251] on span "Select tree node" at bounding box center [850, 256] width 14 height 14
click at [851, 302] on span "Select tree node" at bounding box center [850, 303] width 14 height 14
drag, startPoint x: 847, startPoint y: 375, endPoint x: 854, endPoint y: 409, distance: 34.7
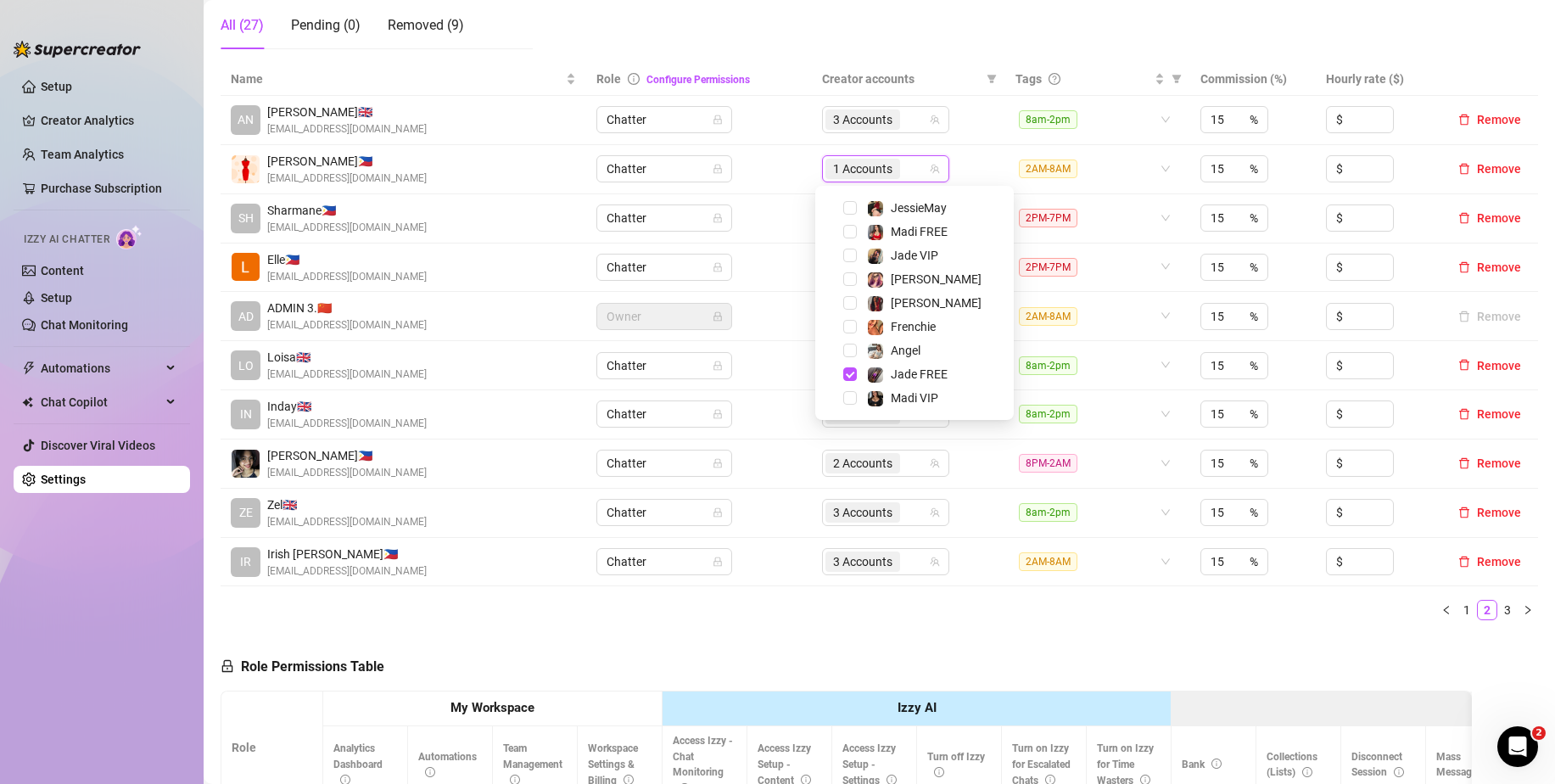
click at [847, 375] on span "Select tree node" at bounding box center [850, 374] width 14 height 14
click at [850, 395] on span "Select tree node" at bounding box center [850, 398] width 14 height 14
click at [856, 230] on span "Select tree node" at bounding box center [850, 232] width 14 height 14
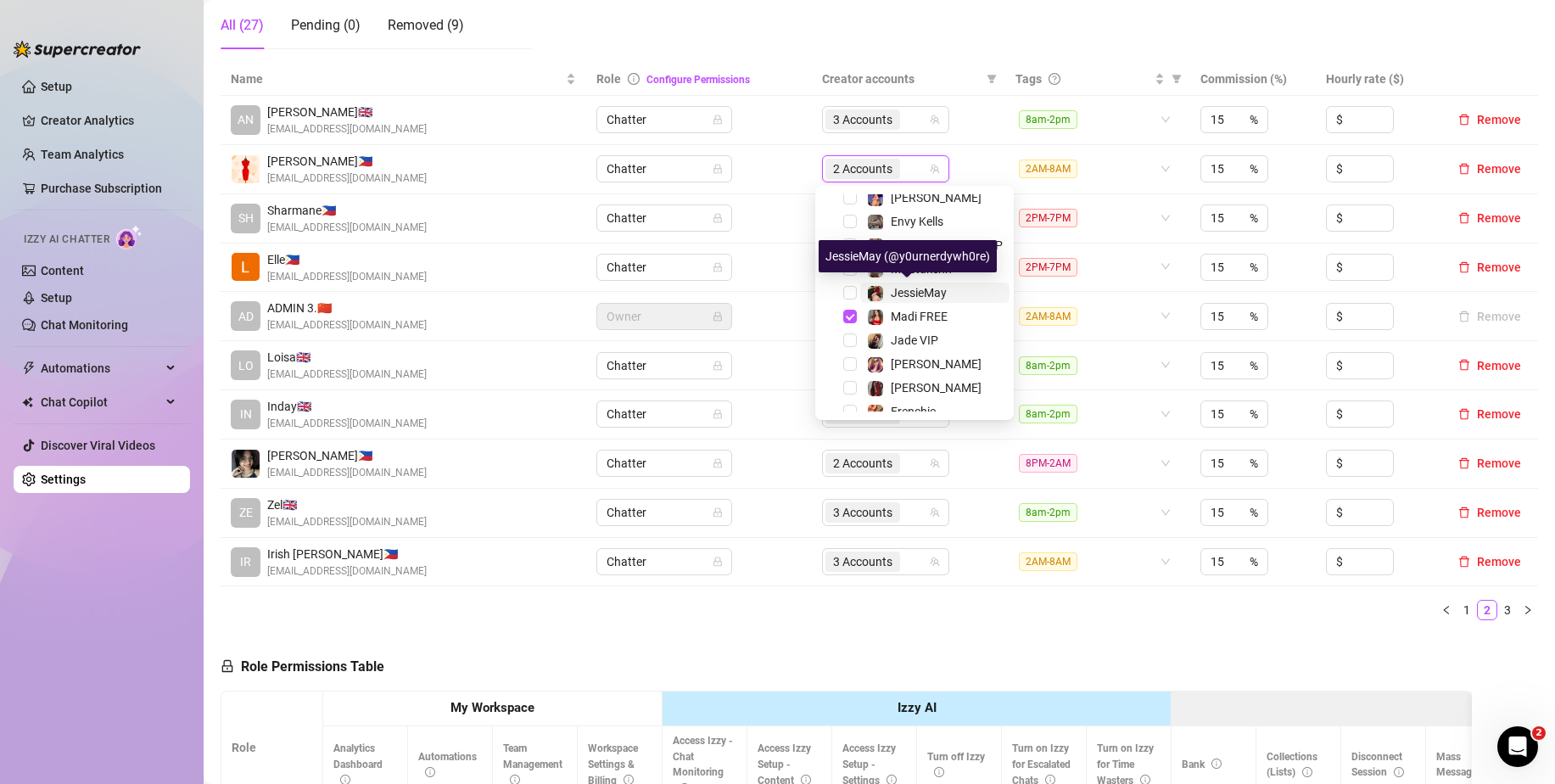
scroll to position [0, 0]
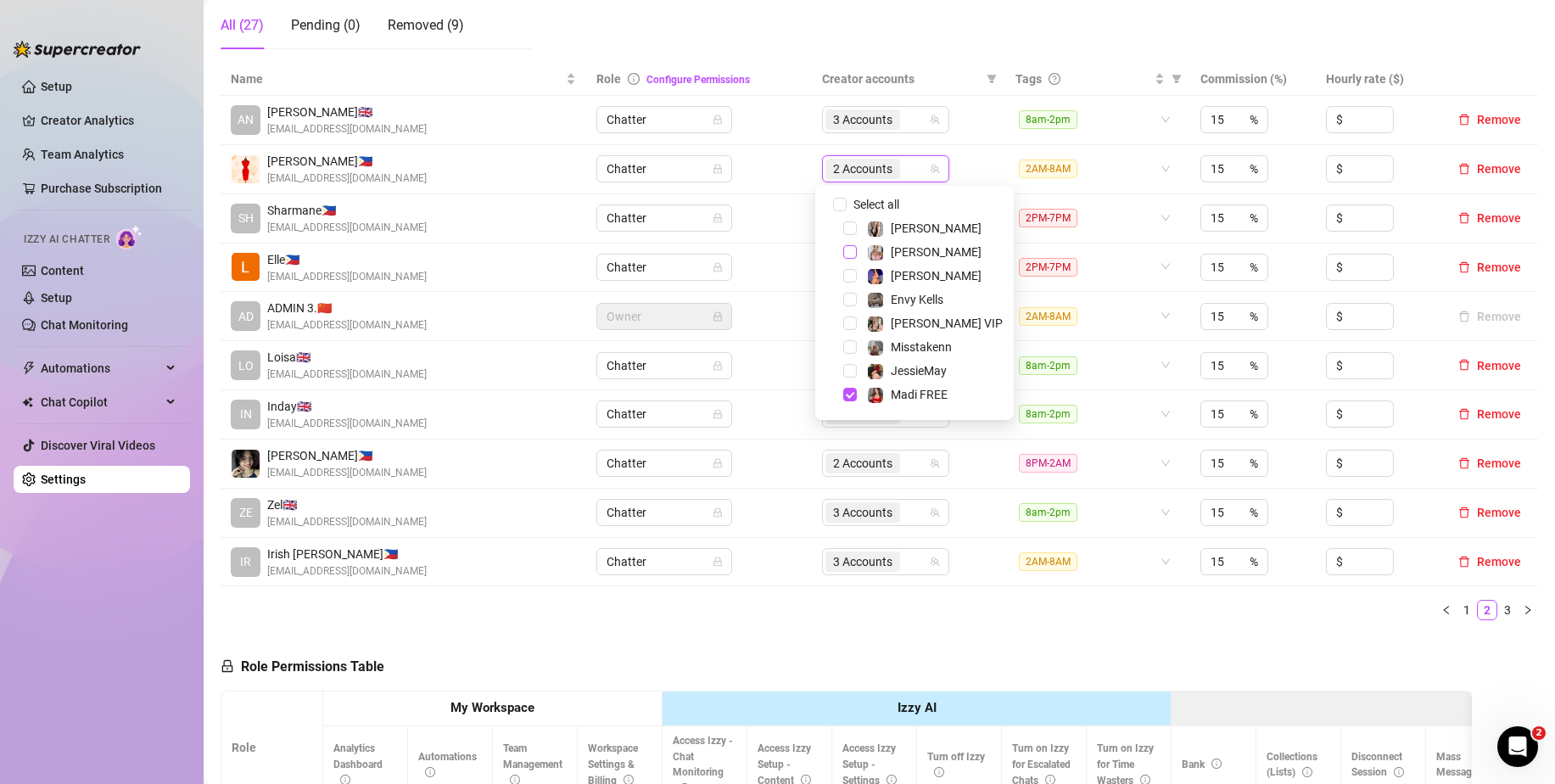
click at [847, 250] on span "Select tree node" at bounding box center [850, 252] width 14 height 14
